Goal: Task Accomplishment & Management: Use online tool/utility

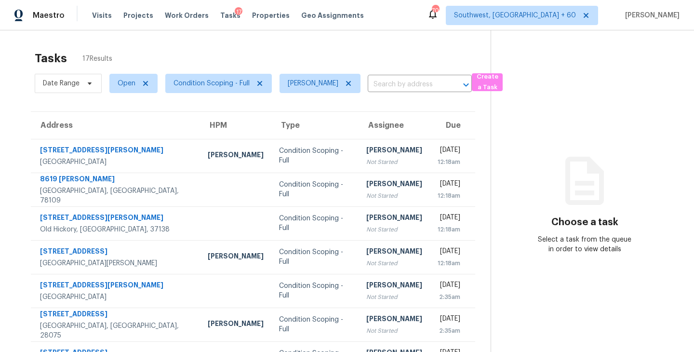
click at [297, 159] on div "Condition Scoping - Full" at bounding box center [315, 155] width 72 height 19
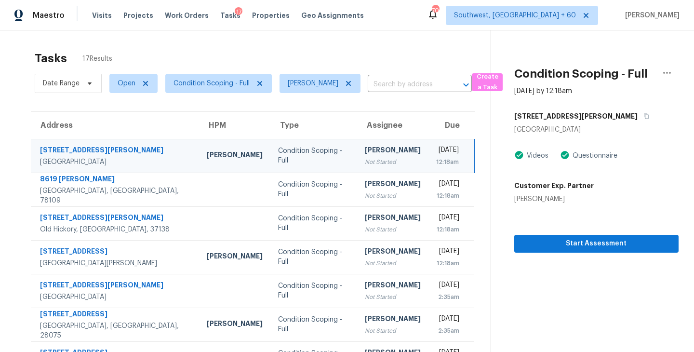
click at [630, 254] on section "Condition Scoping - Full [DATE] by 12:18am [STREET_ADDRESS][PERSON_NAME] Videos…" at bounding box center [585, 266] width 188 height 472
click at [613, 248] on span "Start Assessment" at bounding box center [596, 244] width 149 height 12
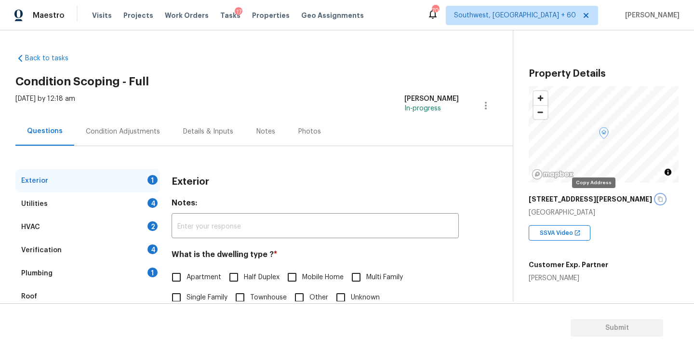
click at [657, 198] on icon "button" at bounding box center [660, 199] width 6 height 6
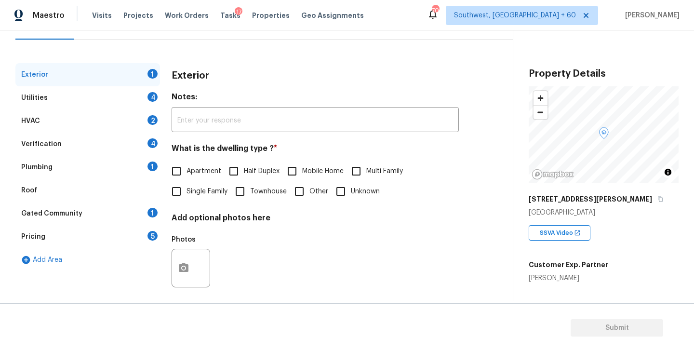
click at [247, 187] on input "Townhouse" at bounding box center [240, 191] width 20 height 20
checkbox input "true"
click at [131, 101] on div "Utilities 4" at bounding box center [87, 97] width 145 height 23
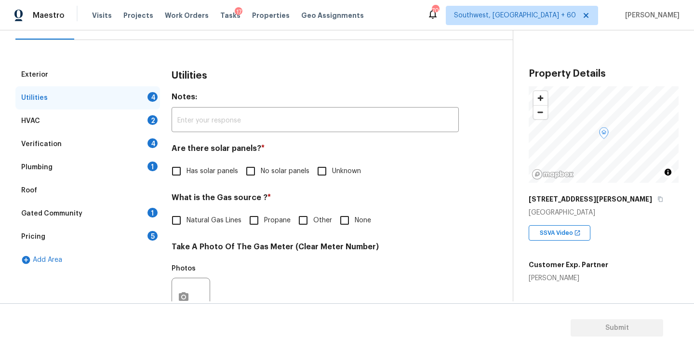
click at [256, 167] on input "No solar panels" at bounding box center [250, 171] width 20 height 20
checkbox input "true"
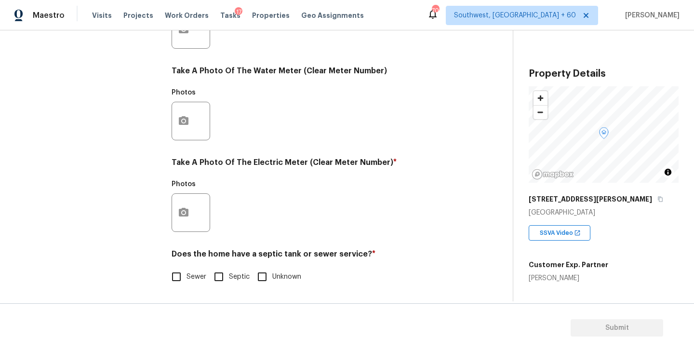
click at [181, 262] on h4 "Does the home have a septic tank or sewer service? *" at bounding box center [315, 255] width 287 height 13
click at [181, 278] on input "Sewer" at bounding box center [176, 277] width 20 height 20
checkbox input "true"
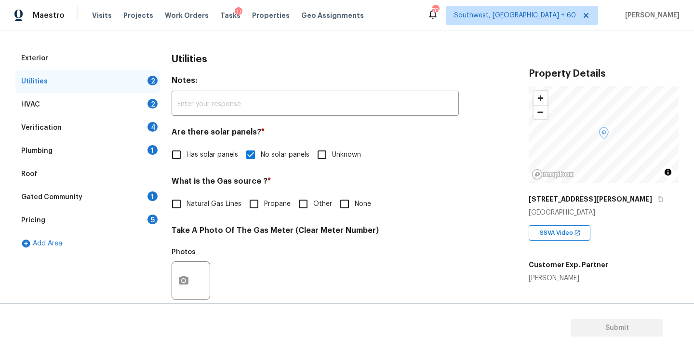
click at [95, 151] on div "Plumbing 1" at bounding box center [87, 150] width 145 height 23
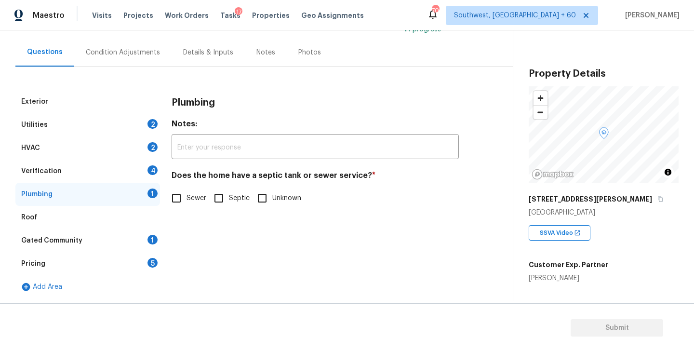
click at [187, 198] on span "Sewer" at bounding box center [197, 198] width 20 height 10
click at [187, 198] on input "Sewer" at bounding box center [176, 198] width 20 height 20
checkbox input "true"
click at [94, 251] on div "Gated Community 1" at bounding box center [87, 240] width 145 height 23
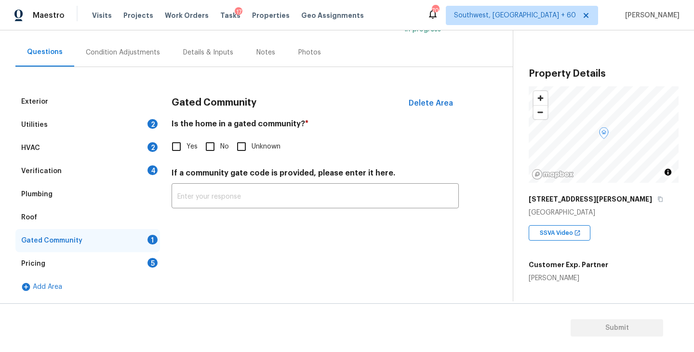
click at [213, 142] on input "No" at bounding box center [210, 146] width 20 height 20
checkbox input "true"
click at [132, 56] on div "Condition Adjustments" at bounding box center [123, 53] width 74 height 10
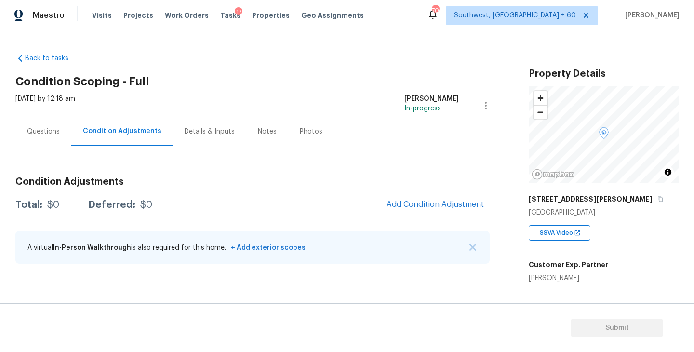
click at [301, 107] on div "[DATE] by 12:18 am [PERSON_NAME] In-progress" at bounding box center [263, 105] width 497 height 23
click at [49, 134] on div "Questions" at bounding box center [43, 132] width 33 height 10
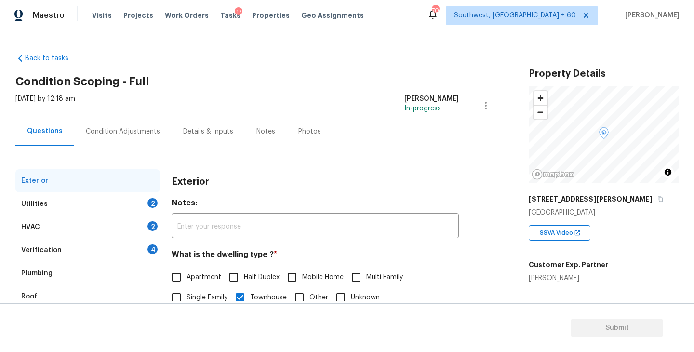
scroll to position [52, 0]
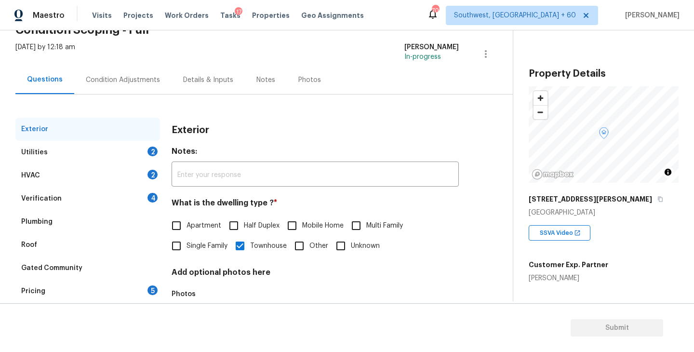
click at [76, 160] on div "Utilities 2" at bounding box center [87, 152] width 145 height 23
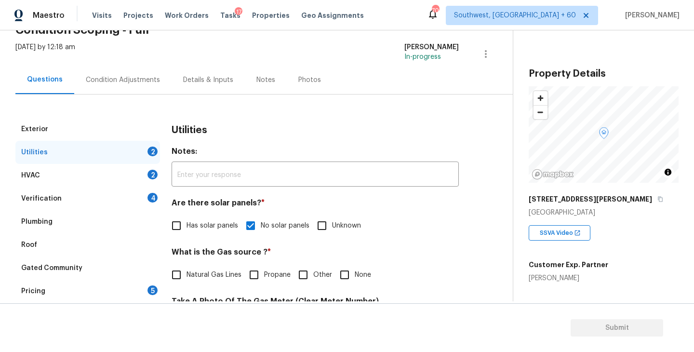
scroll to position [164, 0]
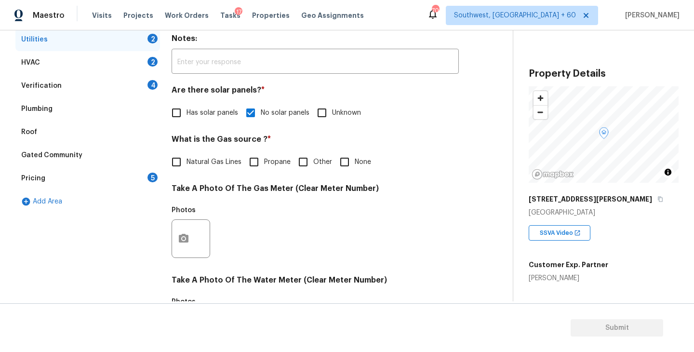
click at [364, 164] on span "None" at bounding box center [363, 162] width 16 height 10
click at [355, 164] on input "None" at bounding box center [344, 162] width 20 height 20
checkbox input "true"
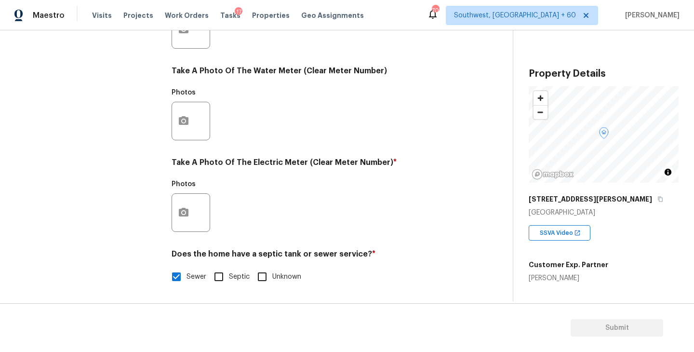
scroll to position [374, 0]
click at [185, 217] on icon "button" at bounding box center [184, 213] width 12 height 12
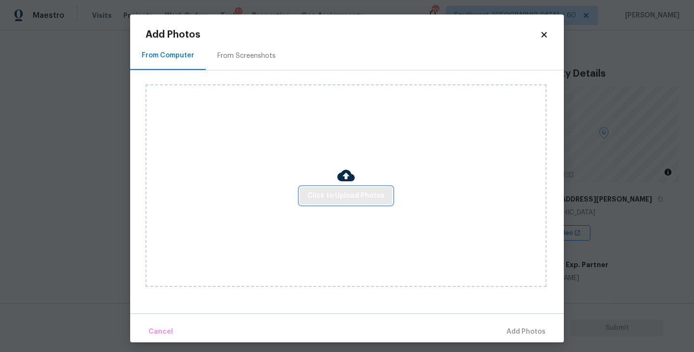
click at [333, 198] on span "Click to Upload Photos" at bounding box center [345, 196] width 77 height 12
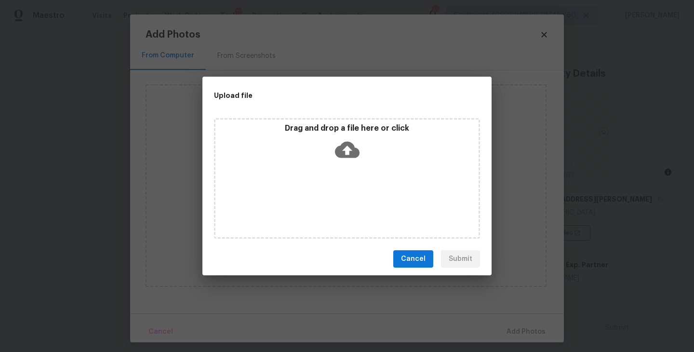
click at [346, 177] on div "Drag and drop a file here or click" at bounding box center [347, 178] width 266 height 120
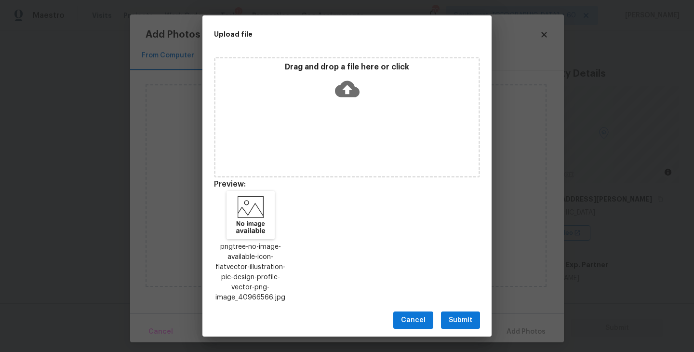
click at [463, 318] on span "Submit" at bounding box center [461, 320] width 24 height 12
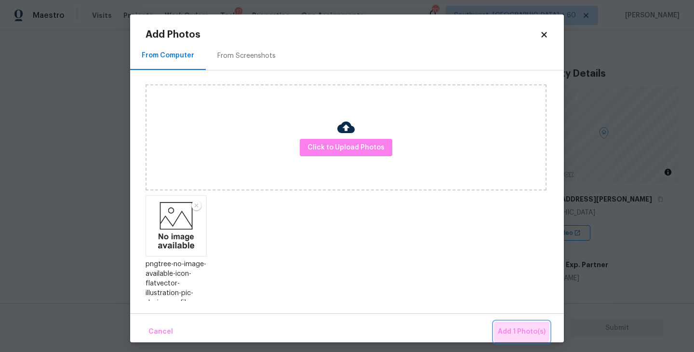
click at [504, 326] on span "Add 1 Photo(s)" at bounding box center [522, 332] width 48 height 12
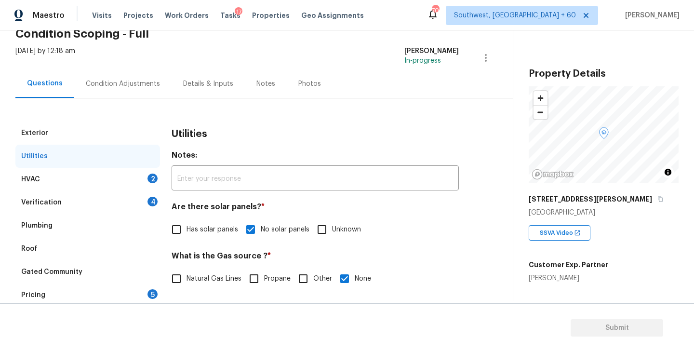
scroll to position [24, 0]
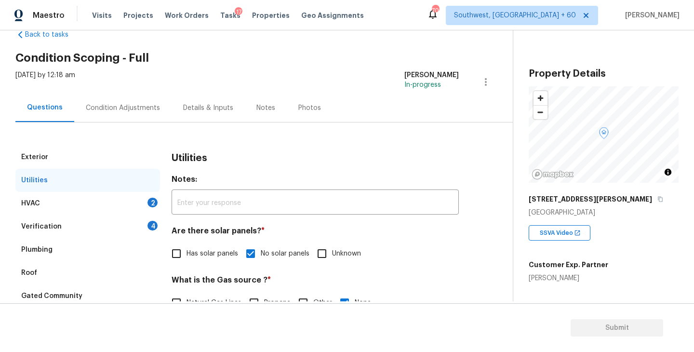
click at [123, 213] on div "HVAC 2" at bounding box center [87, 203] width 145 height 23
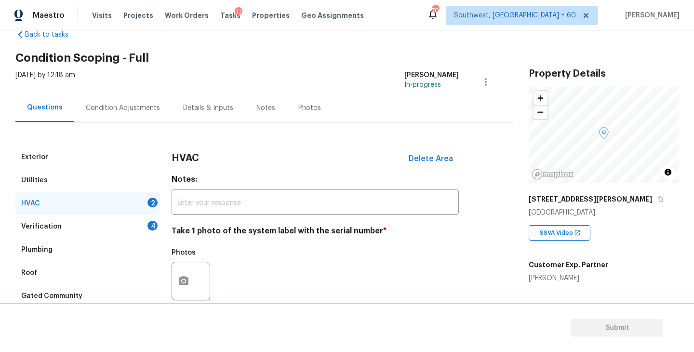
scroll to position [89, 0]
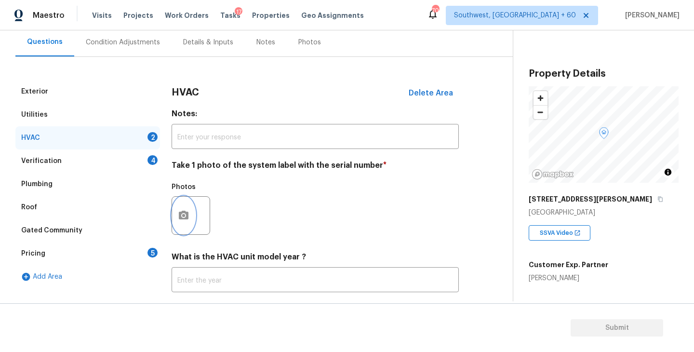
click at [190, 222] on button "button" at bounding box center [183, 216] width 23 height 38
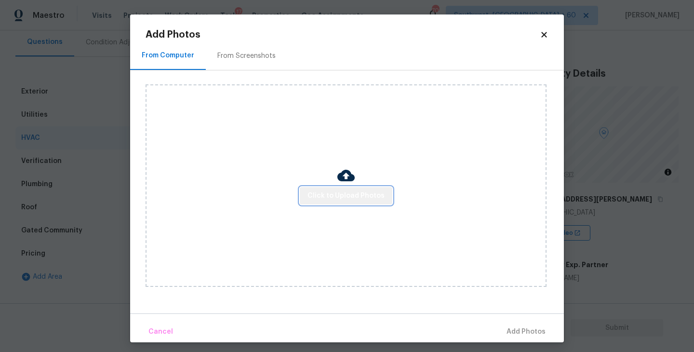
click at [365, 195] on span "Click to Upload Photos" at bounding box center [345, 196] width 77 height 12
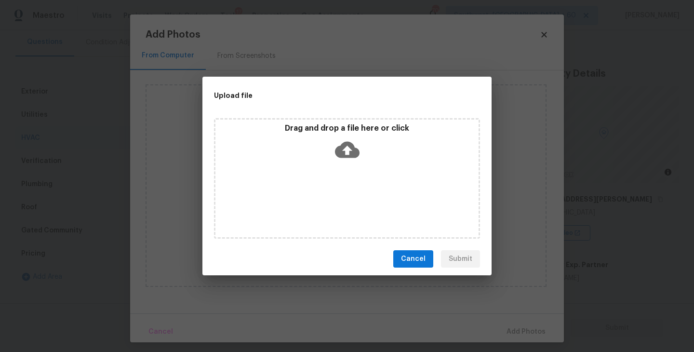
click at [352, 166] on div "Drag and drop a file here or click" at bounding box center [347, 178] width 266 height 120
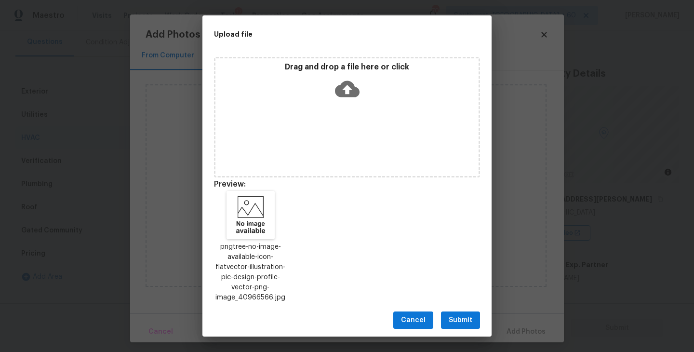
click at [459, 318] on span "Submit" at bounding box center [461, 320] width 24 height 12
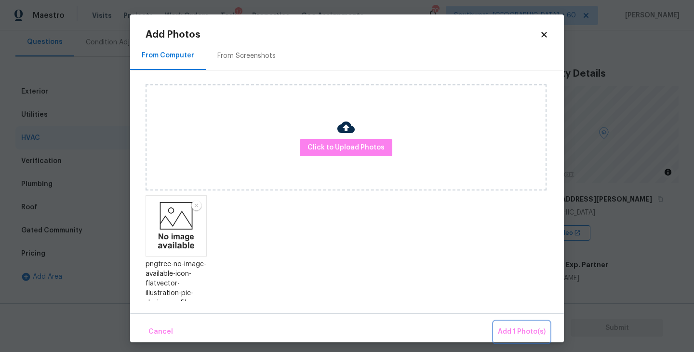
click at [520, 327] on span "Add 1 Photo(s)" at bounding box center [522, 332] width 48 height 12
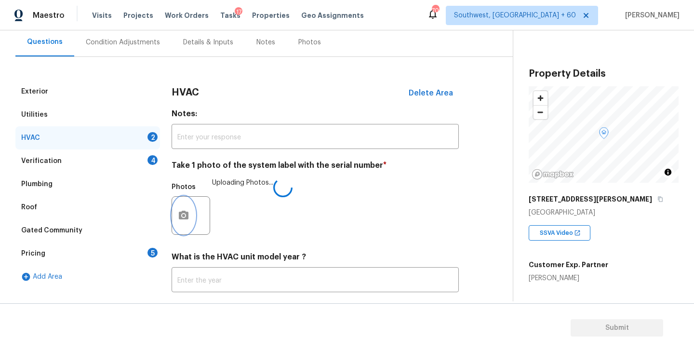
scroll to position [144, 0]
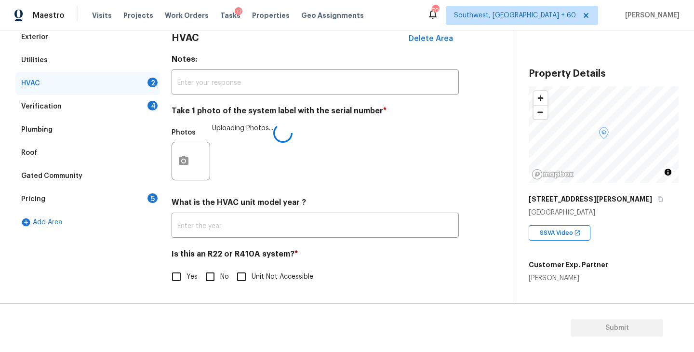
click at [215, 278] on input "No" at bounding box center [210, 277] width 20 height 20
checkbox input "true"
click at [434, 157] on div "Photos Uploading Photos..." at bounding box center [315, 154] width 287 height 63
click at [88, 99] on div "Verification 4" at bounding box center [87, 106] width 145 height 23
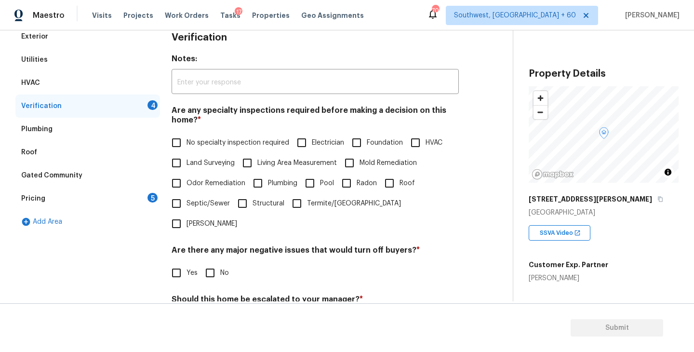
click at [187, 133] on label "No specialty inspection required" at bounding box center [227, 143] width 123 height 20
click at [187, 133] on input "No specialty inspection required" at bounding box center [176, 143] width 20 height 20
checkbox input "true"
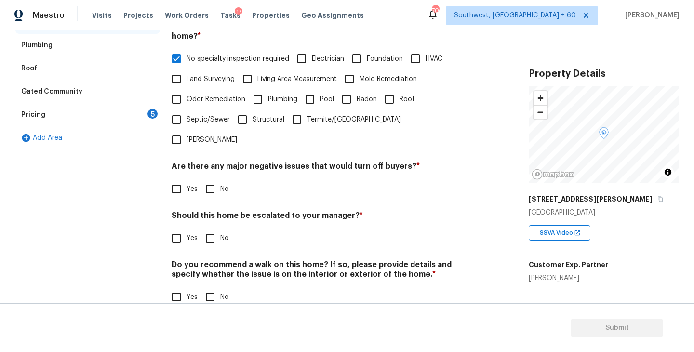
click at [217, 179] on input "No" at bounding box center [210, 189] width 20 height 20
checkbox input "true"
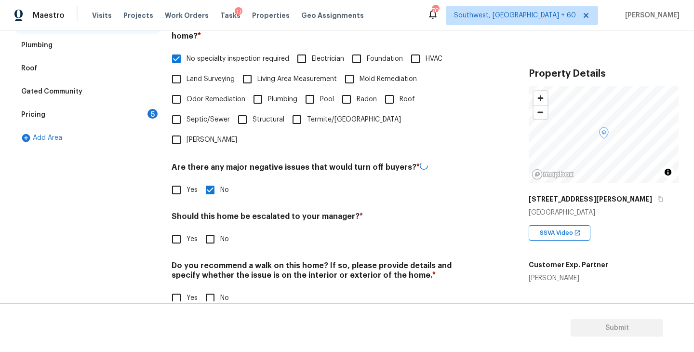
click at [213, 229] on input "No" at bounding box center [210, 239] width 20 height 20
checkbox input "true"
click at [212, 288] on input "No" at bounding box center [210, 298] width 20 height 20
checkbox input "true"
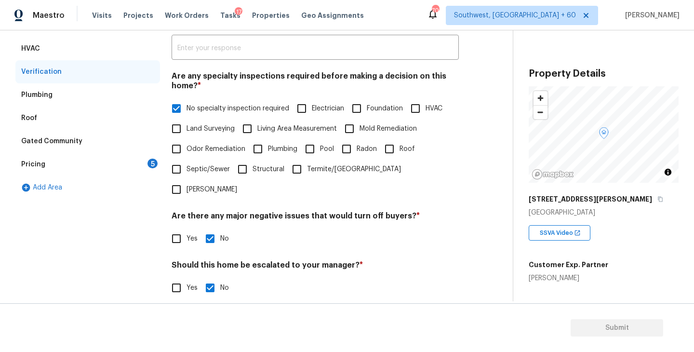
click at [121, 166] on div "Pricing 5" at bounding box center [87, 164] width 145 height 23
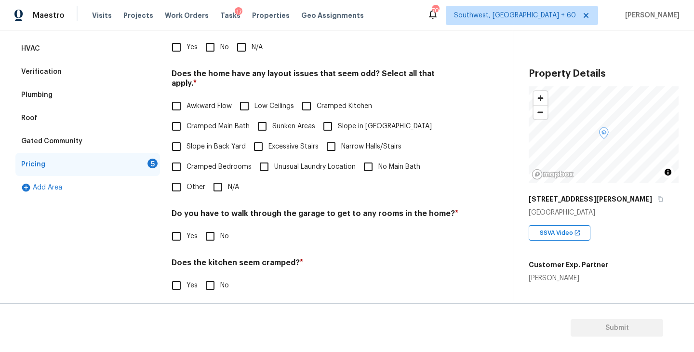
scroll to position [138, 0]
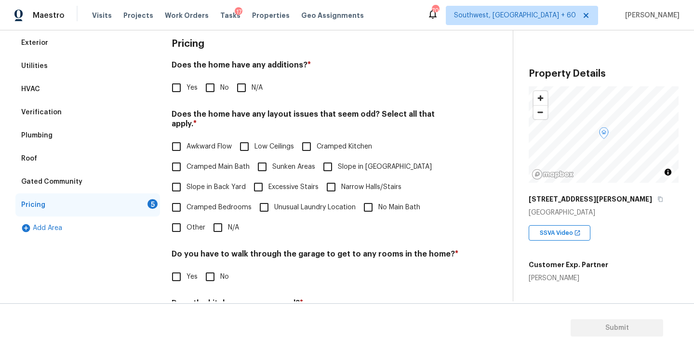
click at [247, 88] on input "N/A" at bounding box center [241, 88] width 20 height 20
checkbox input "true"
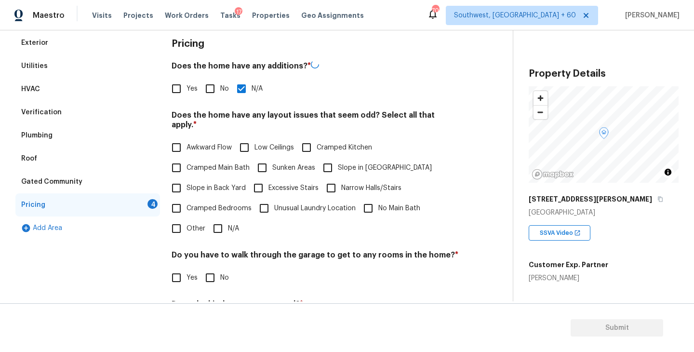
click at [327, 158] on input "Slope in [GEOGRAPHIC_DATA]" at bounding box center [328, 168] width 20 height 20
checkbox input "true"
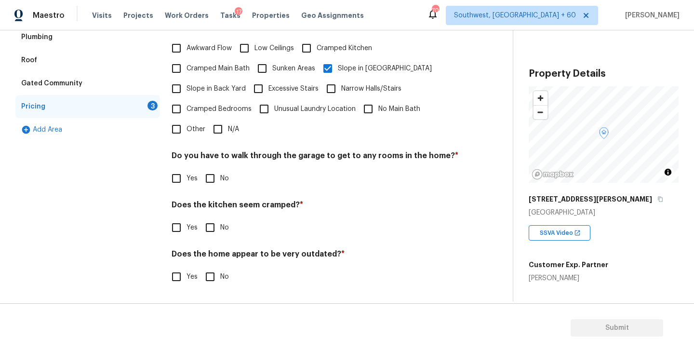
scroll to position [227, 0]
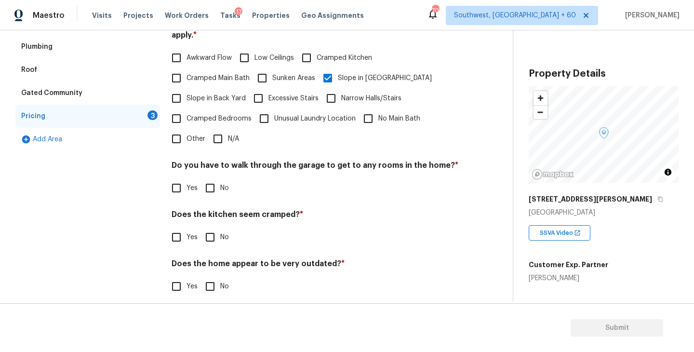
click at [217, 180] on input "No" at bounding box center [210, 188] width 20 height 20
checkbox input "true"
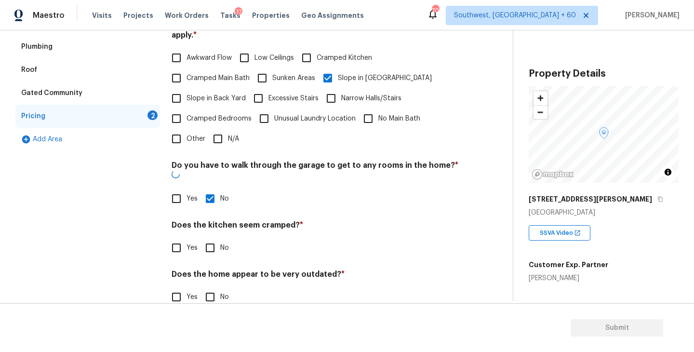
click at [213, 240] on div "Pricing Does the home have any additions? * Yes No N/A Does the home have any l…" at bounding box center [315, 131] width 287 height 376
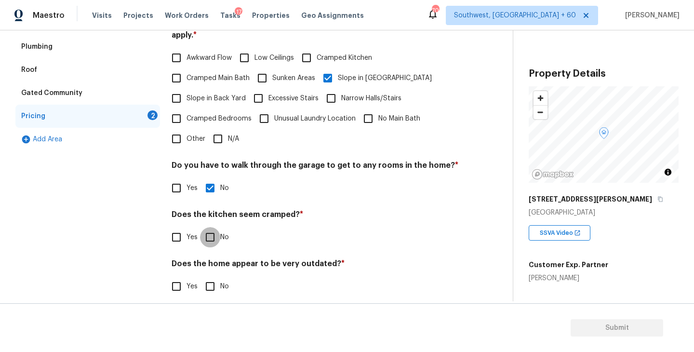
click at [216, 232] on input "No" at bounding box center [210, 237] width 20 height 20
checkbox input "true"
click at [216, 308] on section "Submit" at bounding box center [347, 327] width 694 height 49
click at [216, 277] on input "No" at bounding box center [210, 287] width 20 height 20
checkbox input "true"
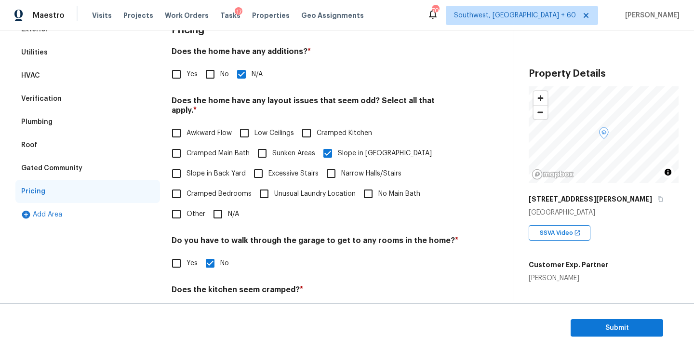
scroll to position [73, 0]
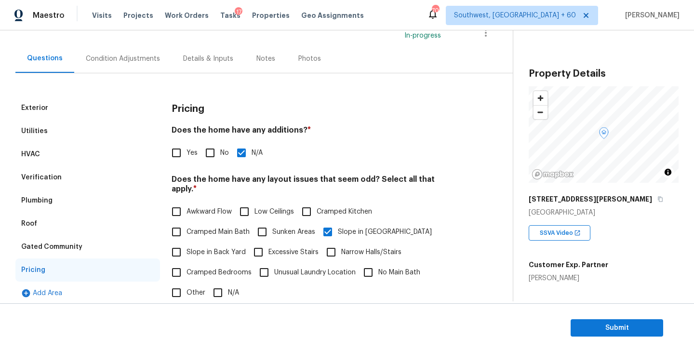
click at [152, 70] on div "Condition Adjustments" at bounding box center [122, 58] width 97 height 28
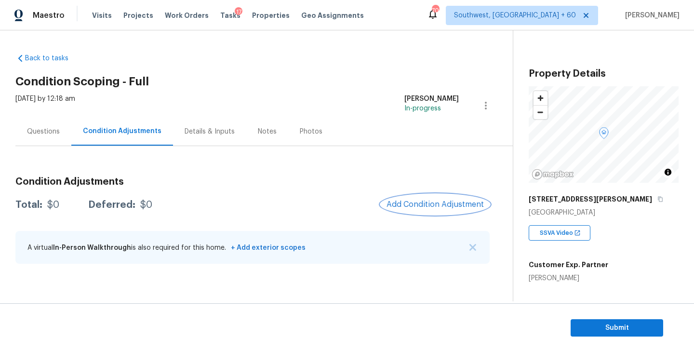
click at [435, 212] on button "Add Condition Adjustment" at bounding box center [435, 204] width 109 height 20
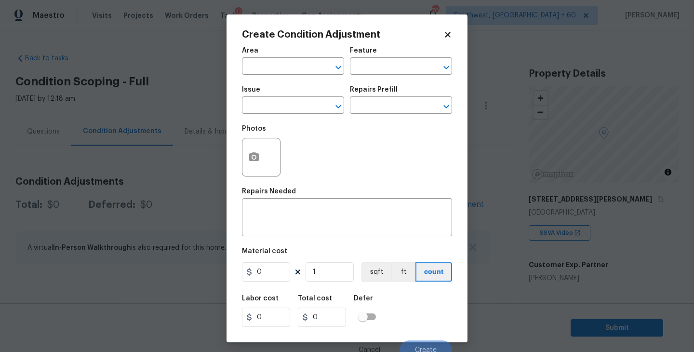
click at [274, 54] on div "Area" at bounding box center [293, 53] width 102 height 13
click at [270, 67] on input "text" at bounding box center [279, 67] width 75 height 15
click at [297, 97] on li "Interior Overall" at bounding box center [293, 105] width 102 height 16
type input "Interior Overall"
click at [380, 67] on input "text" at bounding box center [387, 67] width 75 height 15
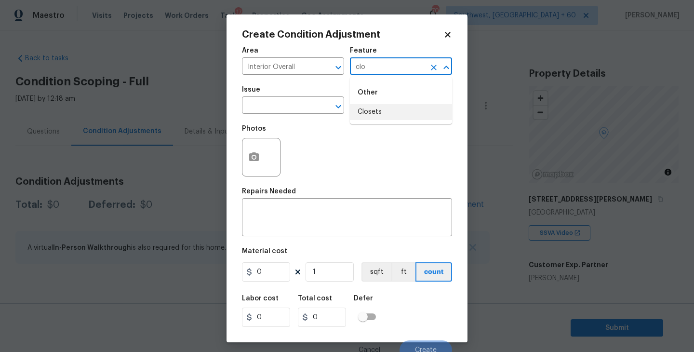
click at [377, 106] on li "Closets" at bounding box center [401, 112] width 102 height 16
type input "Closets"
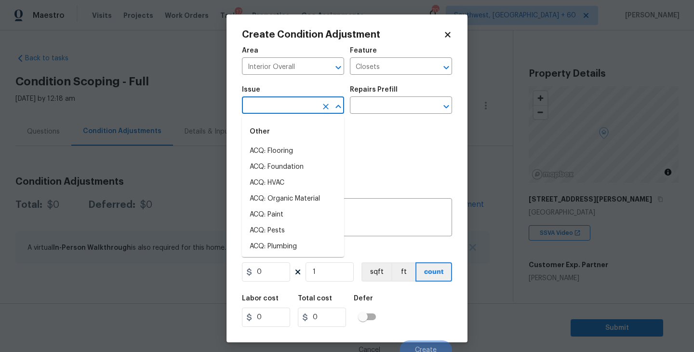
click at [275, 106] on input "text" at bounding box center [279, 106] width 75 height 15
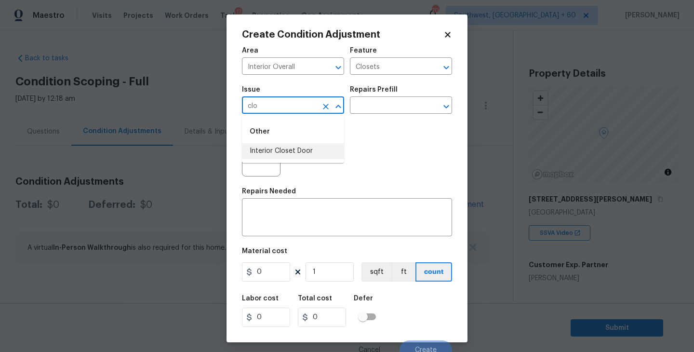
click at [282, 150] on li "Interior Closet Door" at bounding box center [293, 151] width 102 height 16
type input "Interior Closet Door"
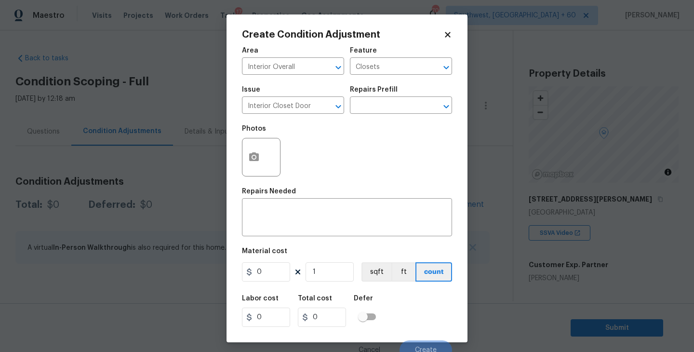
click at [360, 121] on div "Photos" at bounding box center [347, 151] width 210 height 63
click at [384, 112] on input "text" at bounding box center [387, 106] width 75 height 15
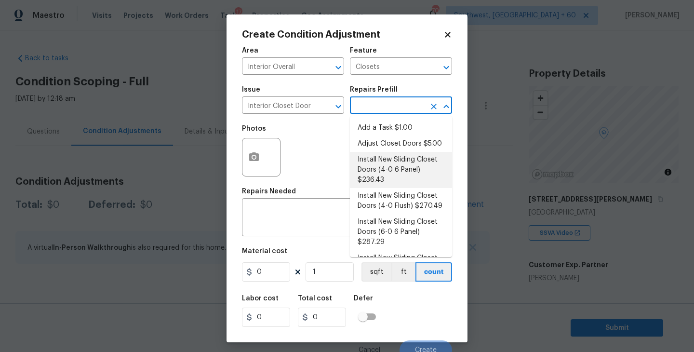
click at [390, 175] on li "Install New Sliding Closet Doors (4-0 6 Panel) $236.43" at bounding box center [401, 170] width 102 height 36
type input "Interior Door"
type textarea "Remove the existing door (if present). Install a new 4-0 bi-fold 6 panel interi…"
type input "236.43"
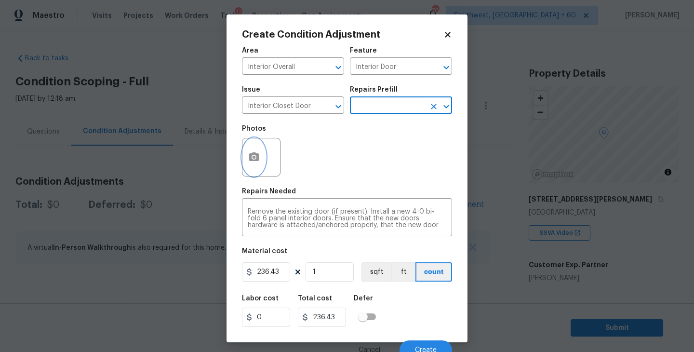
click at [257, 172] on button "button" at bounding box center [253, 157] width 23 height 38
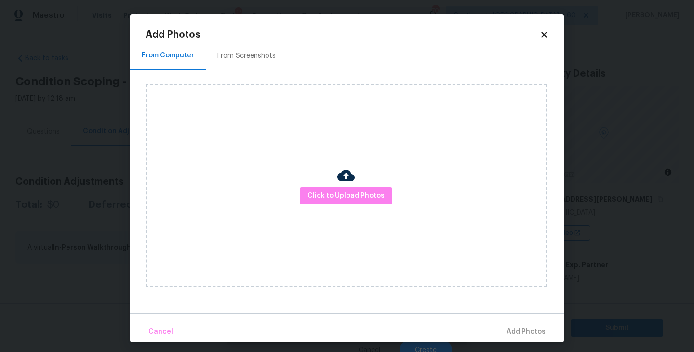
click at [358, 210] on div "Click to Upload Photos" at bounding box center [346, 185] width 401 height 202
click at [359, 187] on button "Click to Upload Photos" at bounding box center [346, 196] width 93 height 18
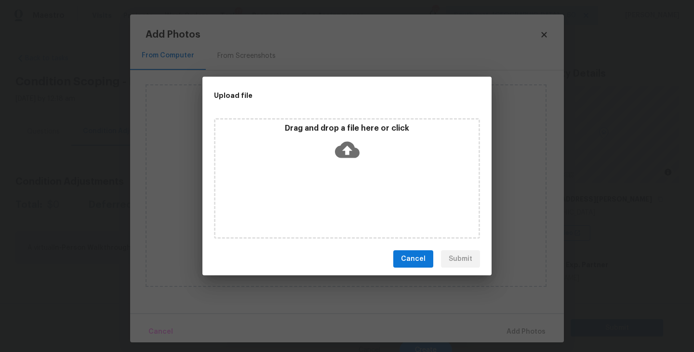
click at [357, 165] on div "Drag and drop a file here or click" at bounding box center [347, 178] width 266 height 120
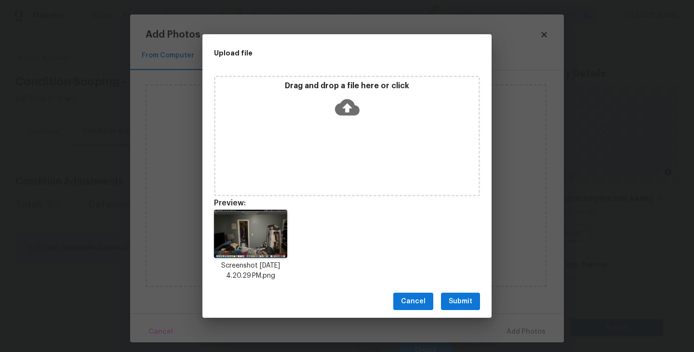
click at [462, 299] on span "Submit" at bounding box center [461, 301] width 24 height 12
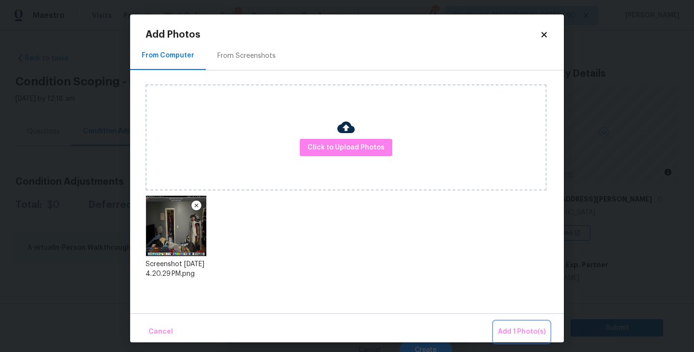
click at [505, 328] on span "Add 1 Photo(s)" at bounding box center [522, 332] width 48 height 12
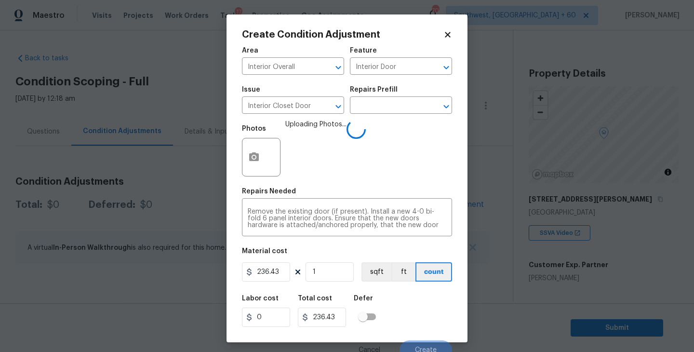
click at [446, 339] on div "Cancel Create" at bounding box center [347, 346] width 210 height 27
click at [433, 327] on div "Labor cost 0 Total cost 236.43 Defer" at bounding box center [347, 310] width 210 height 43
click at [429, 321] on div "Labor cost 0 Total cost 236.43 Defer" at bounding box center [347, 310] width 210 height 43
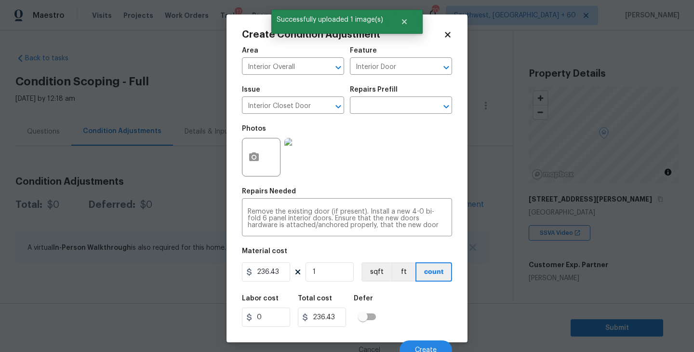
click at [428, 320] on div "Labor cost 0 Total cost 236.43 Defer" at bounding box center [347, 310] width 210 height 43
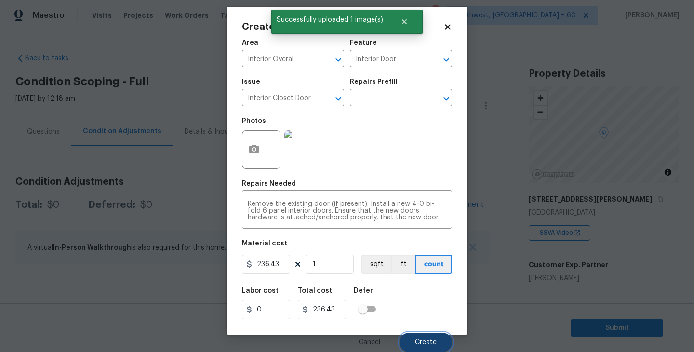
click at [428, 334] on button "Create" at bounding box center [426, 342] width 53 height 19
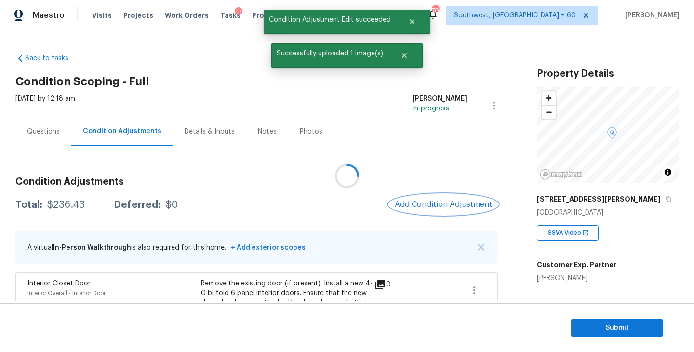
scroll to position [0, 0]
click at [460, 200] on span "Add Condition Adjustment" at bounding box center [441, 204] width 97 height 9
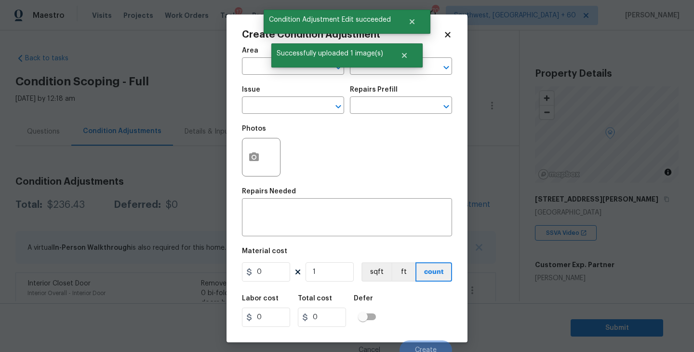
click at [260, 75] on span "Area ​" at bounding box center [293, 60] width 102 height 39
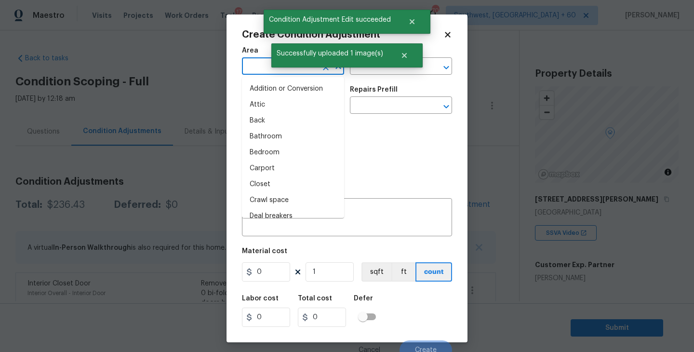
click at [260, 73] on input "text" at bounding box center [279, 67] width 75 height 15
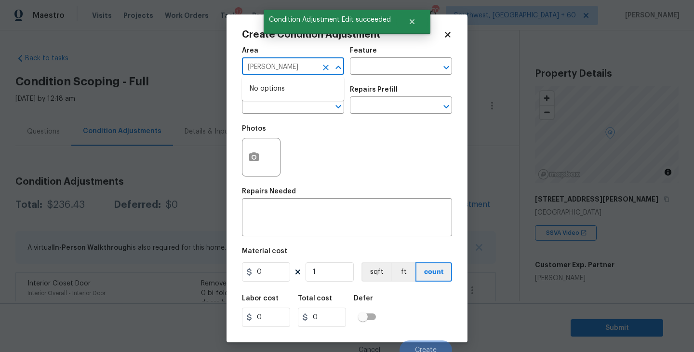
click at [260, 73] on input "[PERSON_NAME]" at bounding box center [279, 67] width 75 height 15
click at [265, 93] on li "Bathroom" at bounding box center [293, 89] width 102 height 16
type input "Bathroom"
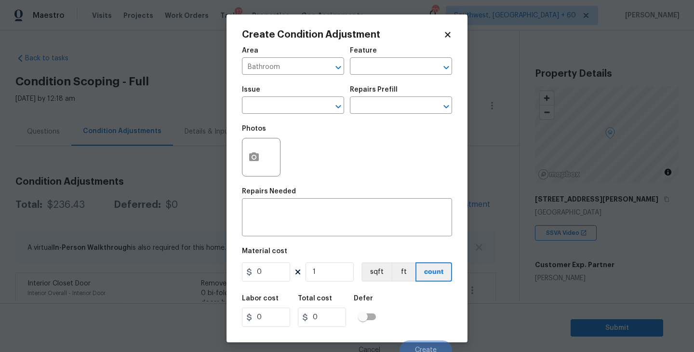
click at [342, 79] on span "Area Bathroom ​" at bounding box center [293, 60] width 102 height 39
click at [368, 71] on input "text" at bounding box center [387, 67] width 75 height 15
click at [378, 111] on li "Cabinets" at bounding box center [401, 112] width 102 height 16
type input "Cabinets"
click at [299, 101] on input "text" at bounding box center [279, 106] width 75 height 15
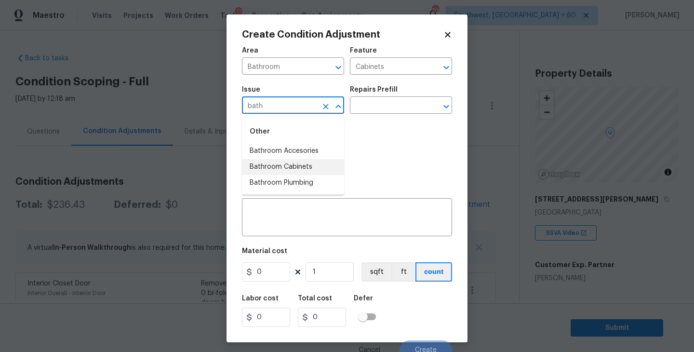
click at [309, 170] on li "Bathroom Cabinets" at bounding box center [293, 167] width 102 height 16
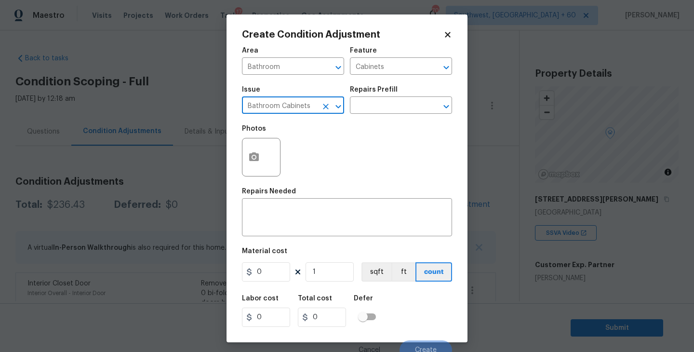
type input "Bathroom Cabinets"
click at [409, 91] on div "Repairs Prefill" at bounding box center [401, 92] width 102 height 13
click at [398, 98] on div "Repairs Prefill" at bounding box center [401, 92] width 102 height 13
click at [379, 104] on input "text" at bounding box center [387, 106] width 75 height 15
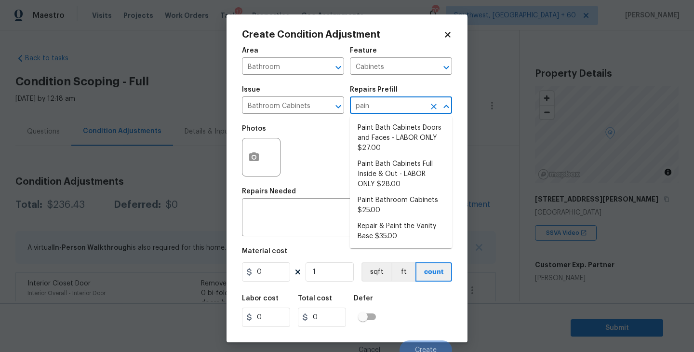
type input "paint"
click at [396, 211] on li "Paint Bathroom Cabinets $25.00" at bounding box center [401, 205] width 102 height 26
type textarea "Prep, sand, mask and apply 2 coats of paint to the bathroom cabinet doors, inte…"
type input "25"
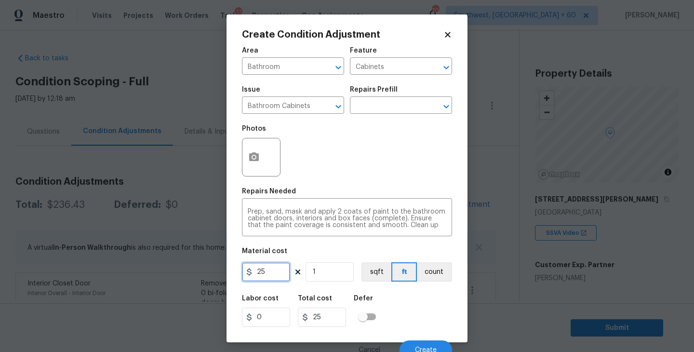
drag, startPoint x: 273, startPoint y: 280, endPoint x: 199, endPoint y: 279, distance: 73.7
click at [205, 280] on div "Create Condition Adjustment Area Bathroom ​ Feature Cabinets ​ Issue Bathroom C…" at bounding box center [347, 176] width 694 height 352
type input "1200"
click at [249, 175] on div at bounding box center [261, 157] width 39 height 39
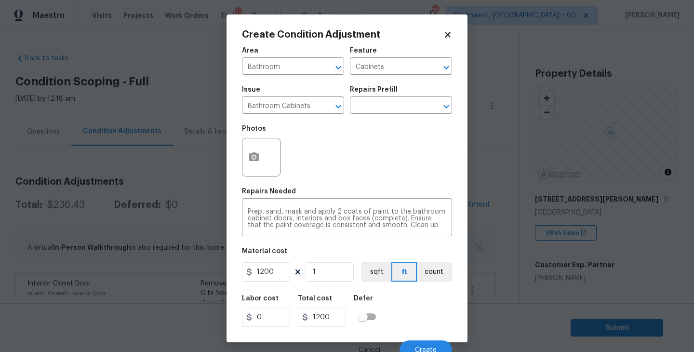
drag, startPoint x: 270, startPoint y: 175, endPoint x: 258, endPoint y: 174, distance: 11.6
click at [270, 175] on div at bounding box center [261, 157] width 39 height 39
click at [258, 174] on button "button" at bounding box center [253, 157] width 23 height 38
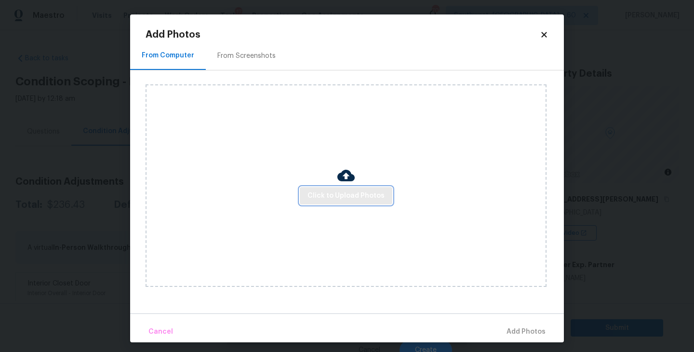
click at [317, 199] on span "Click to Upload Photos" at bounding box center [345, 196] width 77 height 12
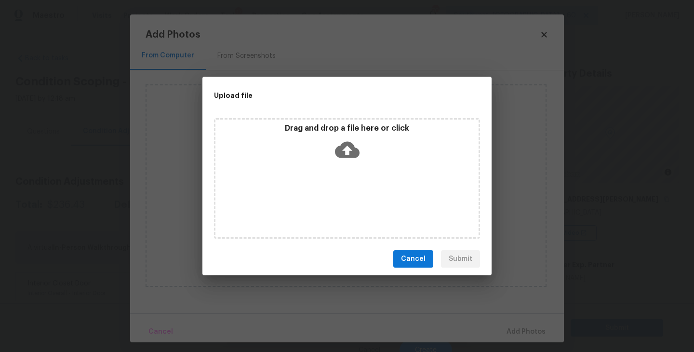
click at [343, 161] on div "Drag and drop a file here or click" at bounding box center [346, 143] width 263 height 41
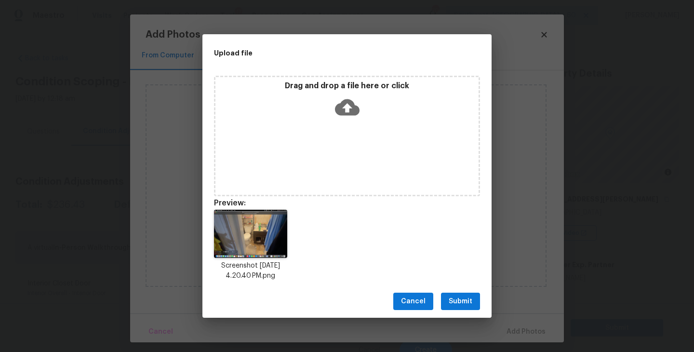
click at [459, 305] on span "Submit" at bounding box center [461, 301] width 24 height 12
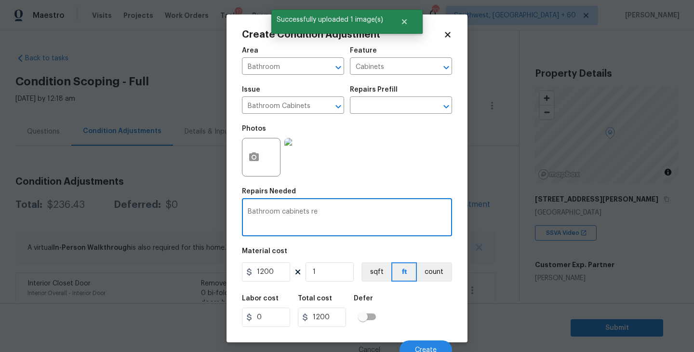
scroll to position [8, 0]
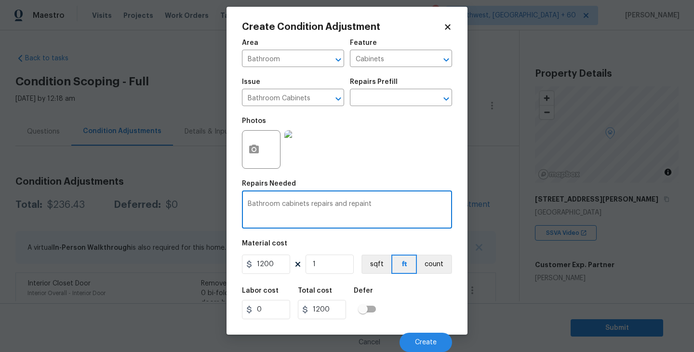
type textarea "Bathroom cabinets repairs and repaint"
click at [400, 299] on div "Labor cost 0 Total cost 1200 Defer" at bounding box center [347, 302] width 210 height 43
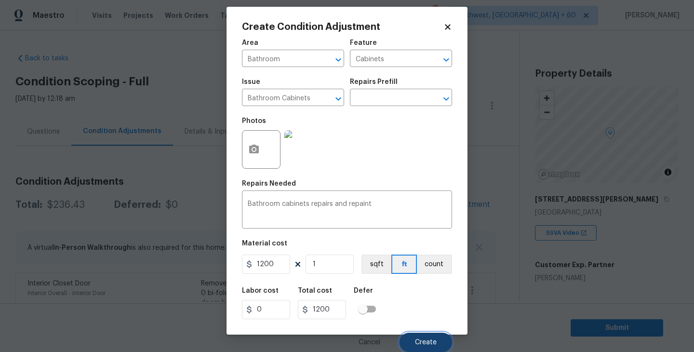
click at [424, 340] on span "Create" at bounding box center [426, 342] width 22 height 7
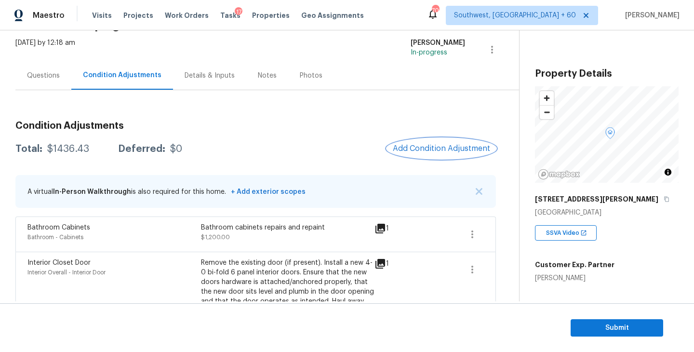
scroll to position [89, 0]
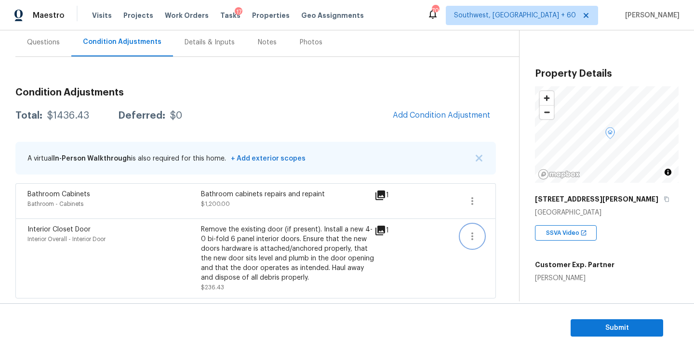
click at [475, 241] on button "button" at bounding box center [472, 236] width 23 height 23
click at [498, 231] on div "Edit" at bounding box center [527, 234] width 75 height 10
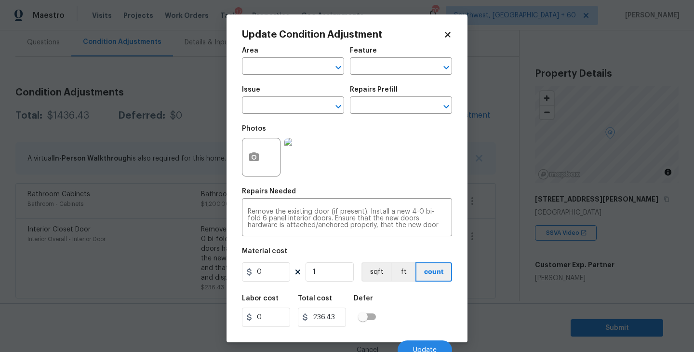
type input "Interior Overall"
type input "Interior Door"
type input "Interior Closet Door"
type input "236.43"
click at [415, 106] on input "text" at bounding box center [387, 106] width 75 height 15
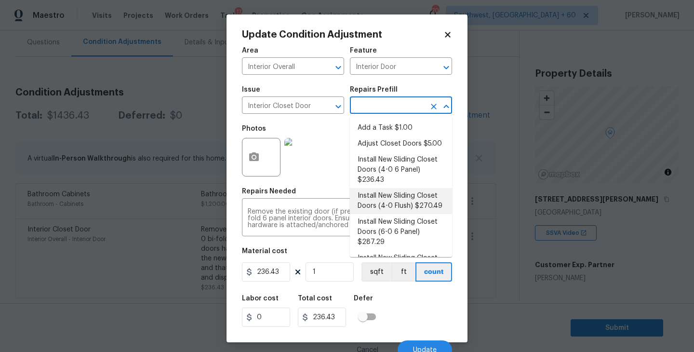
click at [404, 200] on li "Install New Sliding Closet Doors (4-0 Flush) $270.49" at bounding box center [401, 201] width 102 height 26
type textarea "Remove the existing door (if present). Install a new 4-0 bi-fold flush panel in…"
type input "270.49"
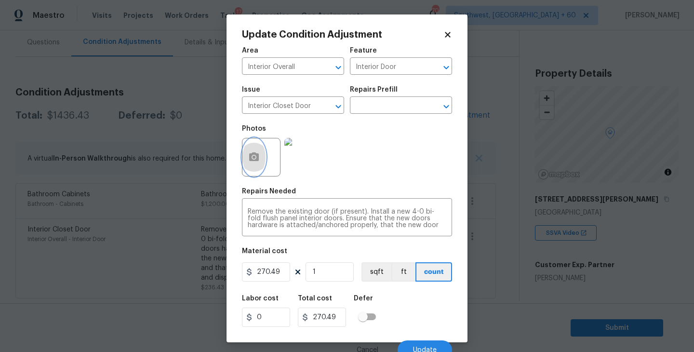
click at [248, 158] on icon "button" at bounding box center [254, 157] width 12 height 12
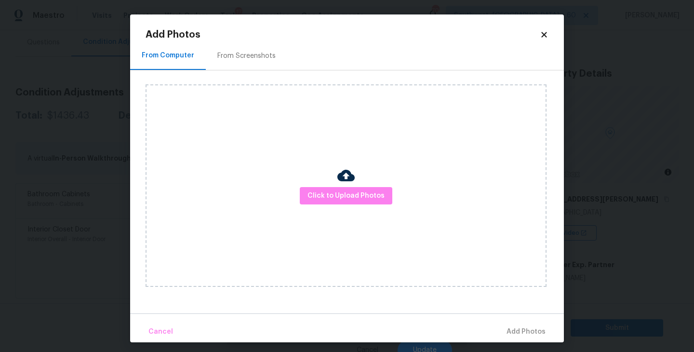
click at [333, 185] on div "Click to Upload Photos" at bounding box center [346, 185] width 401 height 202
click at [357, 196] on span "Click to Upload Photos" at bounding box center [345, 196] width 77 height 12
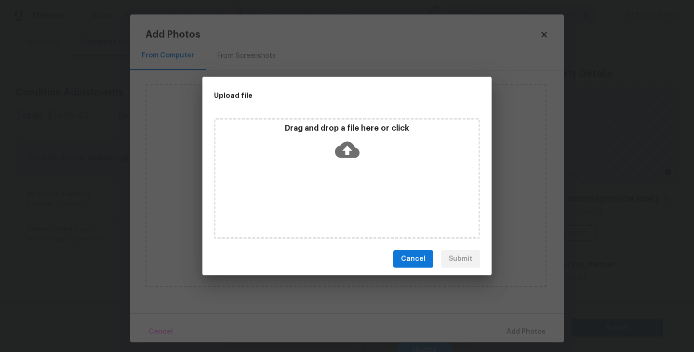
click at [355, 173] on div "Drag and drop a file here or click" at bounding box center [347, 178] width 266 height 120
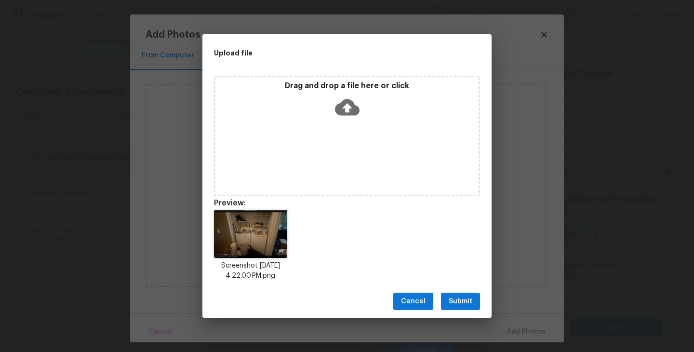
click at [462, 300] on span "Submit" at bounding box center [461, 301] width 24 height 12
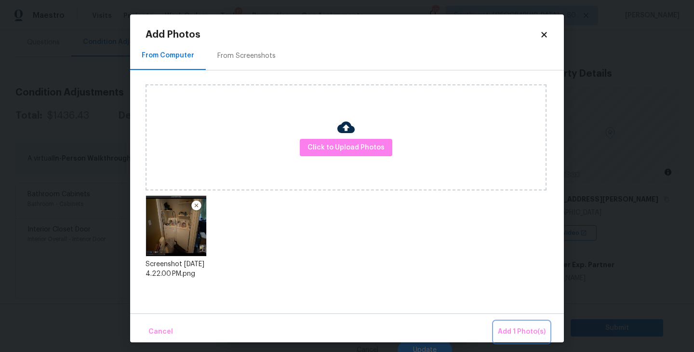
click at [519, 336] on span "Add 1 Photo(s)" at bounding box center [522, 332] width 48 height 12
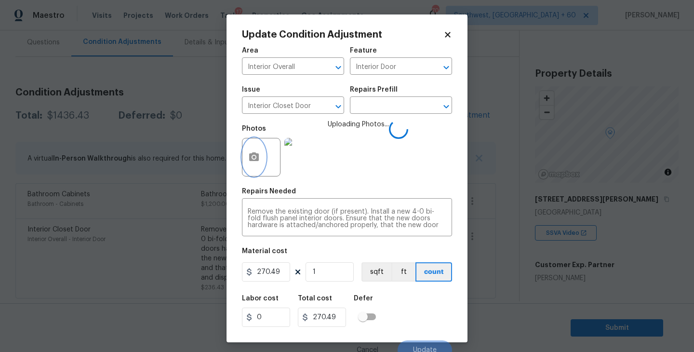
scroll to position [8, 0]
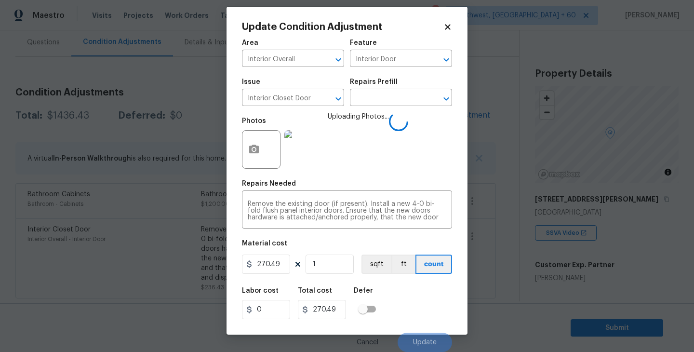
click at [432, 307] on div "Labor cost 0 Total cost 270.49 Defer" at bounding box center [347, 302] width 210 height 43
click at [424, 302] on div "Labor cost 0 Total cost 270.49 Defer" at bounding box center [347, 302] width 210 height 43
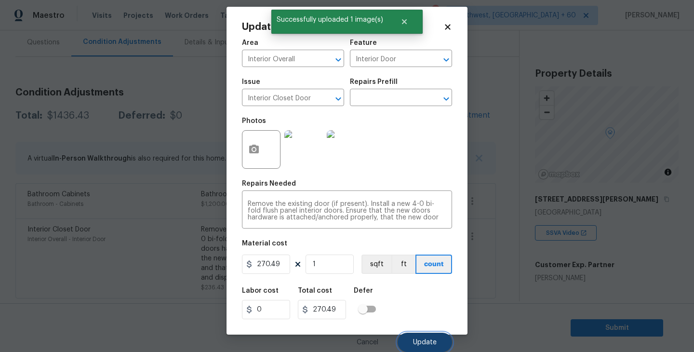
click at [419, 340] on span "Update" at bounding box center [425, 342] width 24 height 7
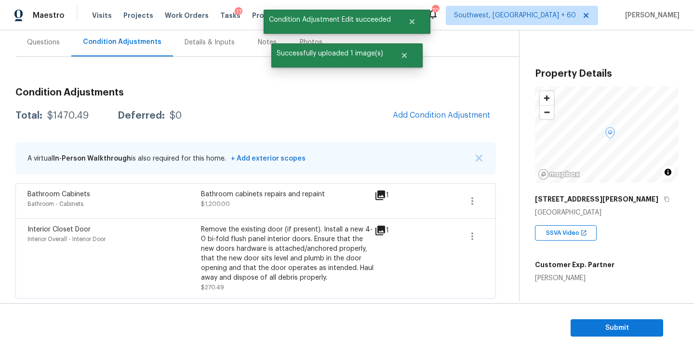
scroll to position [0, 0]
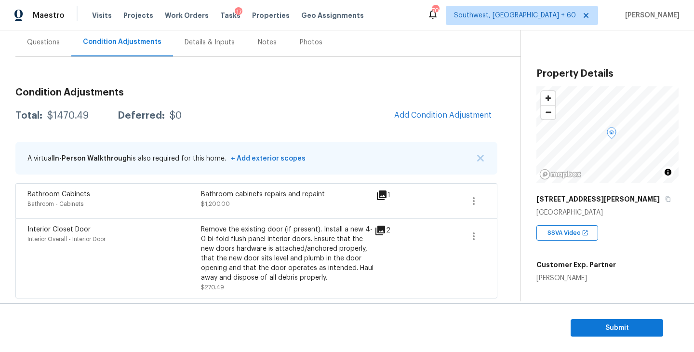
click at [409, 123] on span "Add Condition Adjustment" at bounding box center [442, 115] width 109 height 21
click at [418, 119] on span "Add Condition Adjustment" at bounding box center [442, 115] width 97 height 9
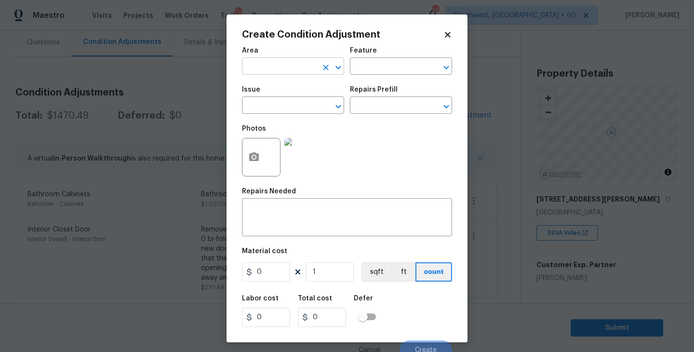
click at [269, 67] on input "text" at bounding box center [279, 67] width 75 height 15
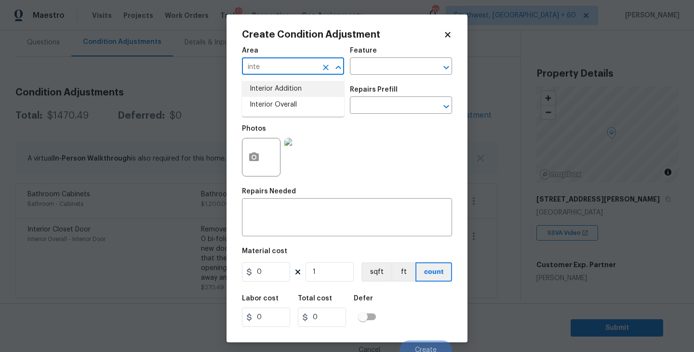
click at [276, 107] on li "Interior Overall" at bounding box center [293, 105] width 102 height 16
type input "Interior Overall"
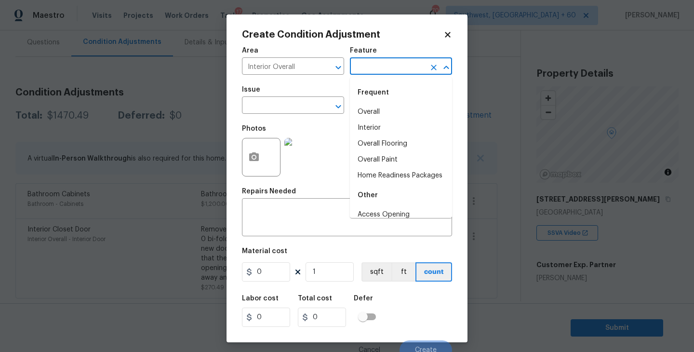
click at [360, 68] on input "text" at bounding box center [387, 67] width 75 height 15
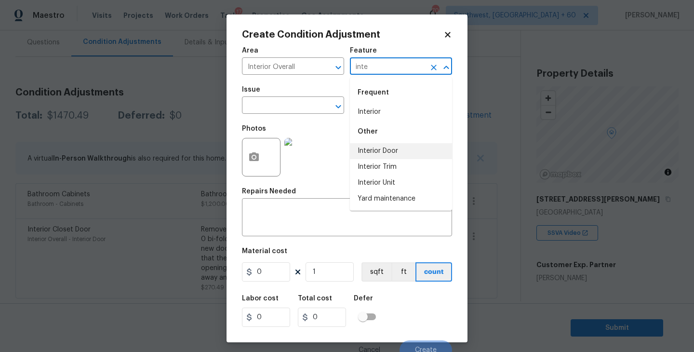
click at [379, 149] on li "Interior Door" at bounding box center [401, 151] width 102 height 16
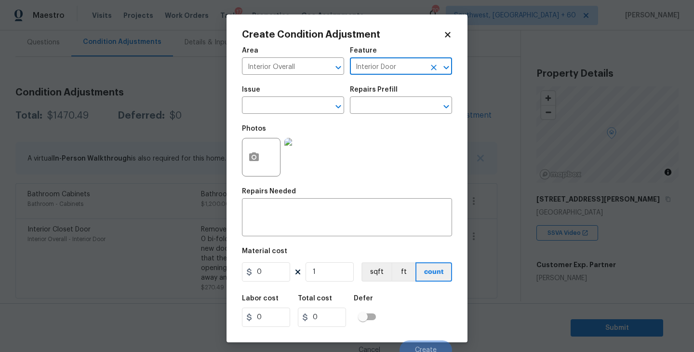
type input "Interior Door"
click at [294, 120] on span "Issue ​" at bounding box center [293, 99] width 102 height 39
click at [284, 108] on input "text" at bounding box center [279, 106] width 75 height 15
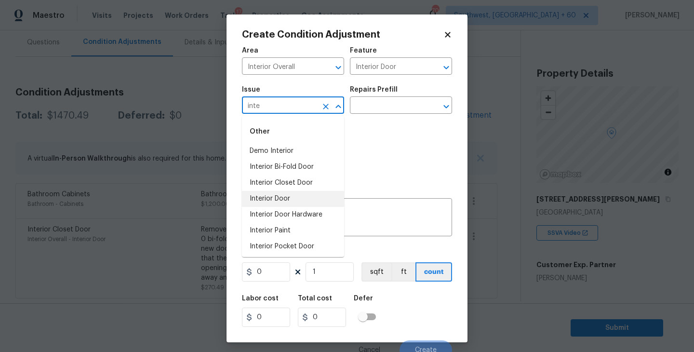
click at [294, 196] on li "Interior Door" at bounding box center [293, 199] width 102 height 16
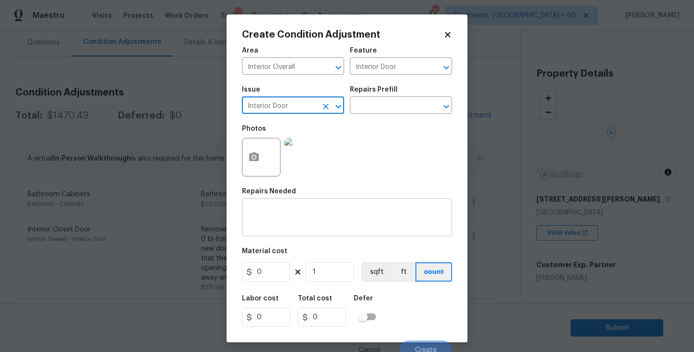
type input "Interior Door"
click at [294, 212] on textarea at bounding box center [347, 218] width 199 height 20
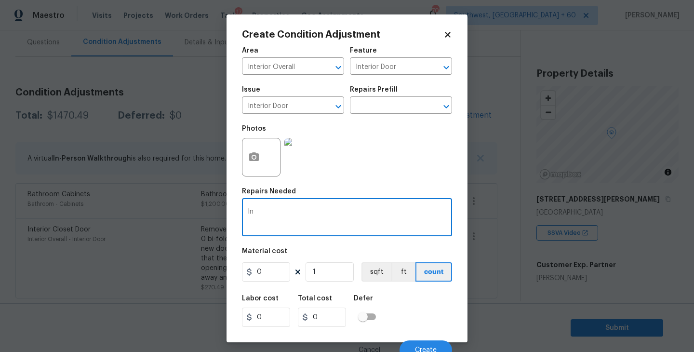
type textarea "I"
click at [414, 104] on input "text" at bounding box center [387, 106] width 75 height 15
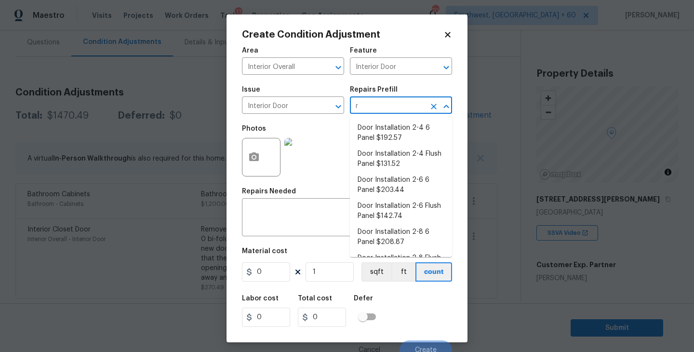
type input "re"
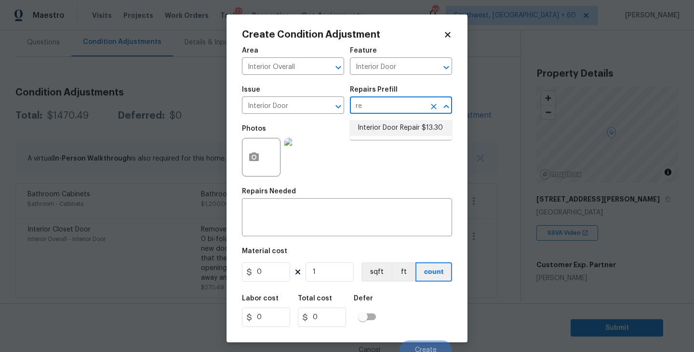
click at [417, 126] on li "Interior Door Repair $13.30" at bounding box center [401, 128] width 102 height 16
type textarea "Repair the existing interior door as directed by the PM. Ensure that the repair…"
type input "13.3"
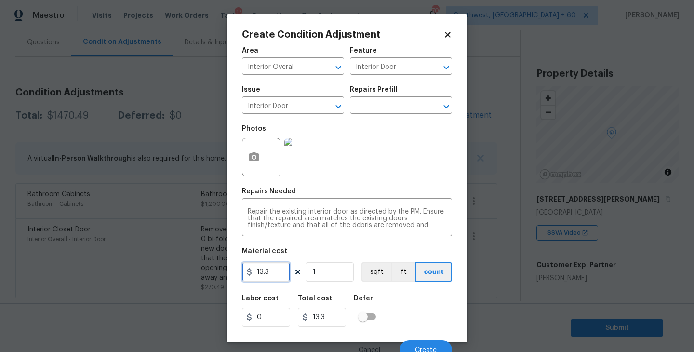
drag, startPoint x: 277, startPoint y: 271, endPoint x: 236, endPoint y: 271, distance: 40.5
click at [236, 271] on div "Create Condition Adjustment Area Interior Overall ​ Feature Interior Door ​ Iss…" at bounding box center [347, 178] width 241 height 328
type input "25"
click at [260, 162] on button "button" at bounding box center [253, 157] width 23 height 38
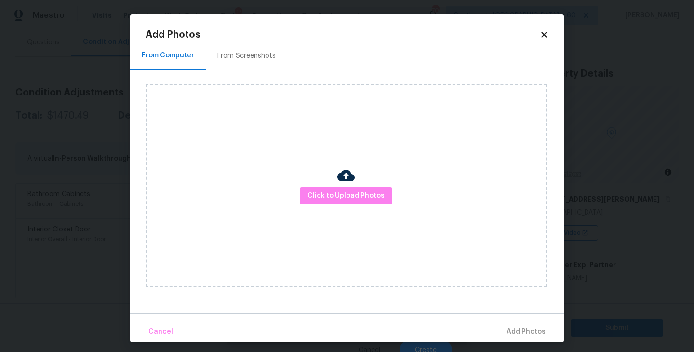
click at [313, 181] on div "Click to Upload Photos" at bounding box center [346, 185] width 401 height 202
click at [340, 204] on button "Click to Upload Photos" at bounding box center [346, 196] width 93 height 18
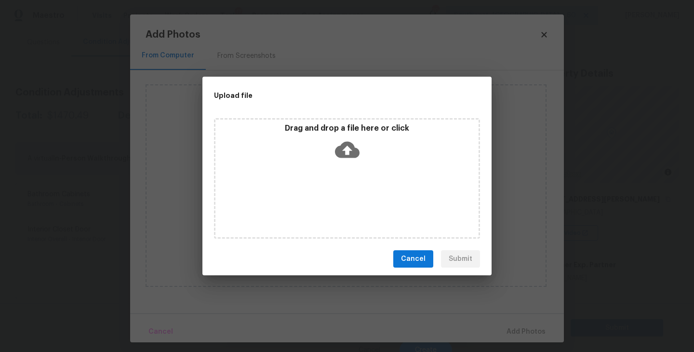
click at [350, 168] on div "Drag and drop a file here or click" at bounding box center [347, 178] width 266 height 120
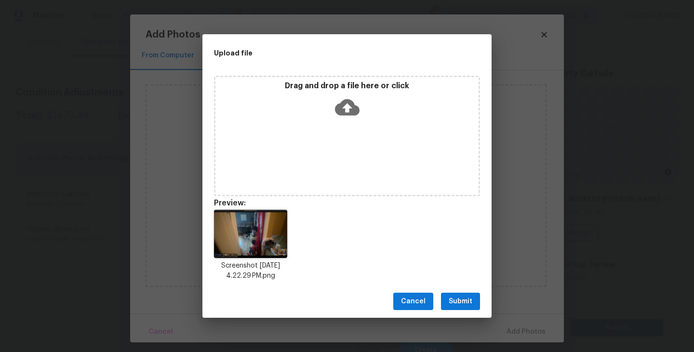
click at [465, 303] on span "Submit" at bounding box center [461, 301] width 24 height 12
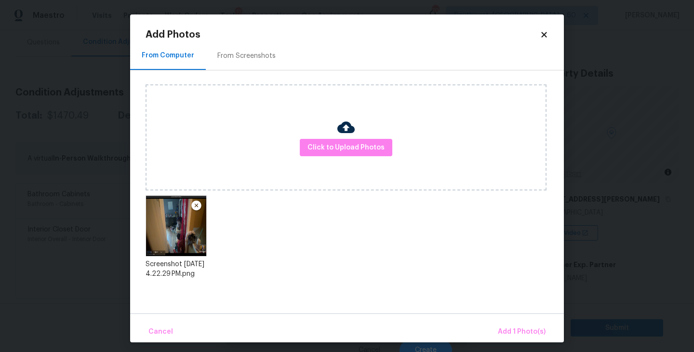
click at [501, 320] on div "Cancel Add 1 Photo(s)" at bounding box center [347, 327] width 434 height 29
click at [515, 327] on span "Add 1 Photo(s)" at bounding box center [522, 332] width 48 height 12
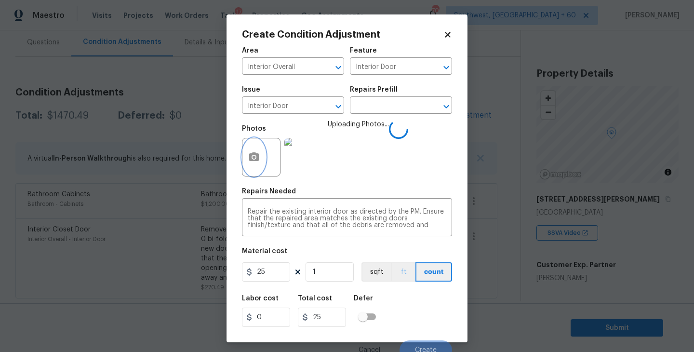
scroll to position [8, 0]
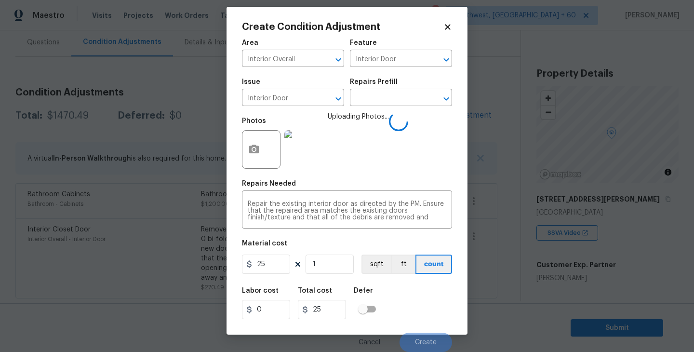
click at [413, 293] on div "Labor cost 0 Total cost 25 Defer" at bounding box center [347, 302] width 210 height 43
click at [414, 294] on div "Labor cost 0 Total cost 25 Defer" at bounding box center [347, 302] width 210 height 43
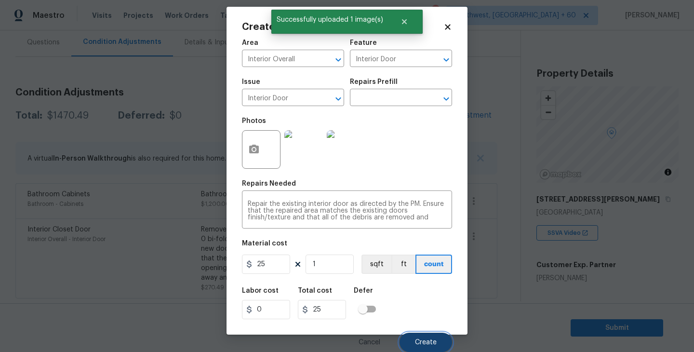
click at [418, 344] on span "Create" at bounding box center [426, 342] width 22 height 7
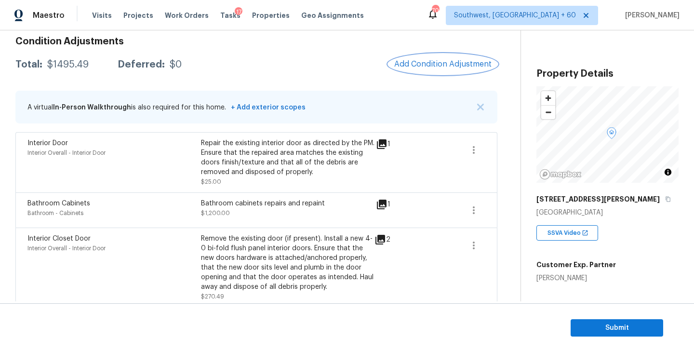
scroll to position [150, 0]
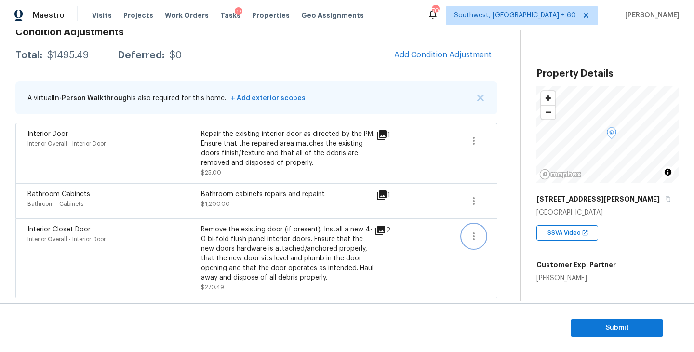
click at [471, 239] on icon "button" at bounding box center [474, 236] width 12 height 12
click at [498, 237] on div "Edit" at bounding box center [528, 234] width 75 height 10
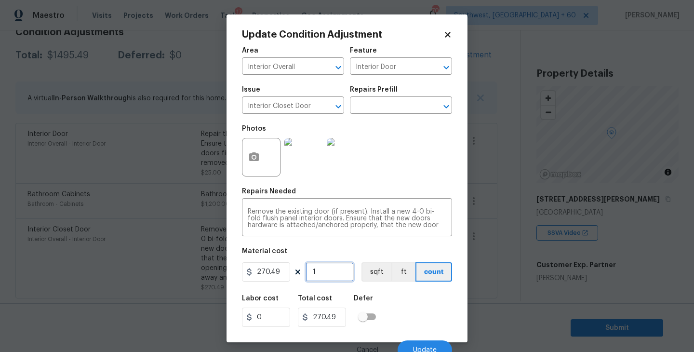
click at [333, 271] on input "1" at bounding box center [330, 271] width 48 height 19
type input "0"
type input "3"
type input "811.47"
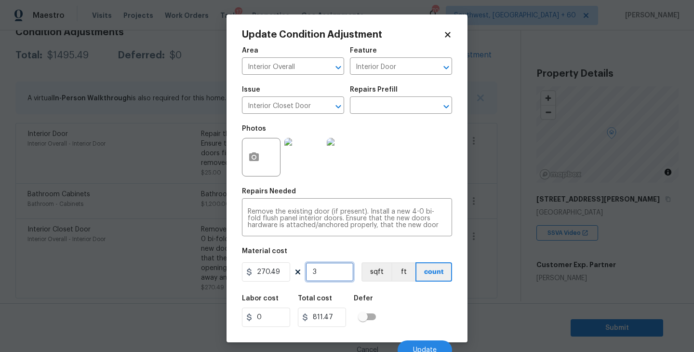
type input "3"
click at [245, 153] on button "button" at bounding box center [253, 157] width 23 height 38
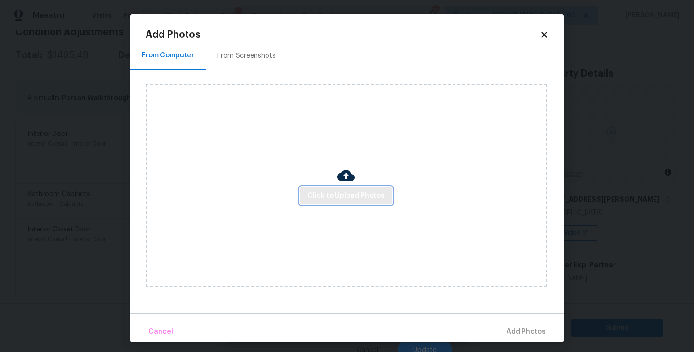
click at [337, 195] on span "Click to Upload Photos" at bounding box center [345, 196] width 77 height 12
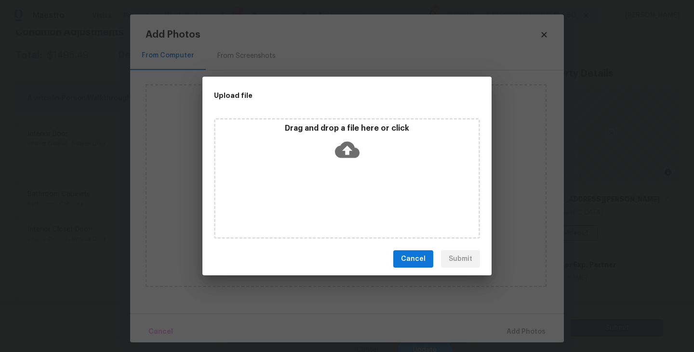
click at [353, 152] on icon at bounding box center [347, 150] width 25 height 16
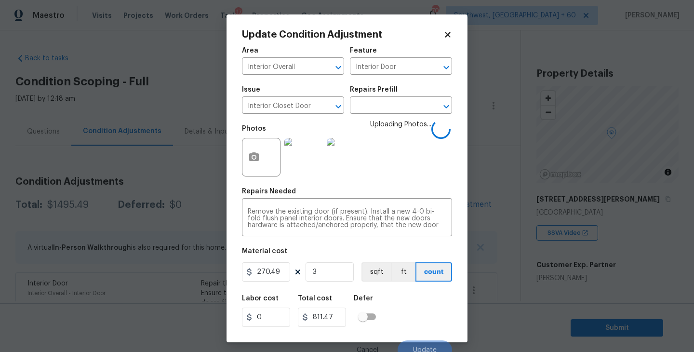
scroll to position [8, 0]
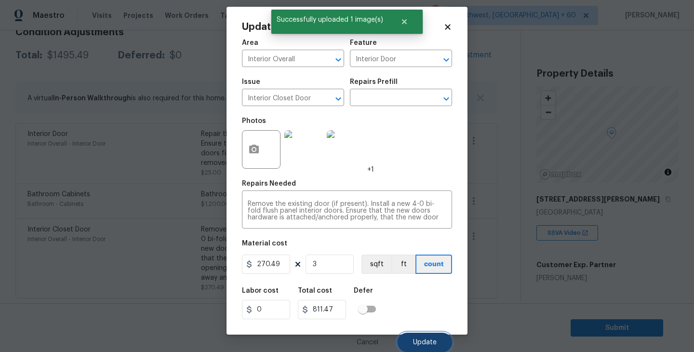
click at [421, 337] on button "Update" at bounding box center [425, 342] width 54 height 19
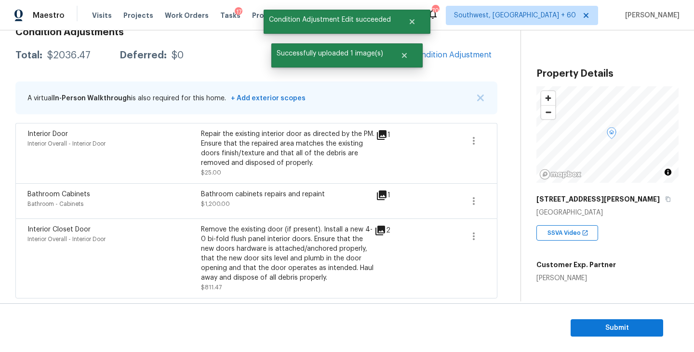
scroll to position [0, 0]
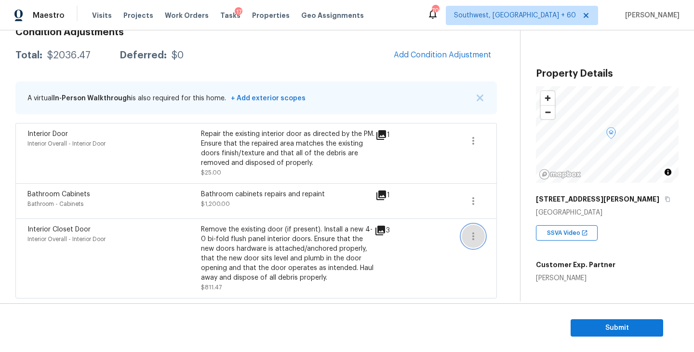
click at [477, 244] on button "button" at bounding box center [473, 236] width 23 height 23
click at [510, 236] on div "Edit" at bounding box center [528, 234] width 75 height 10
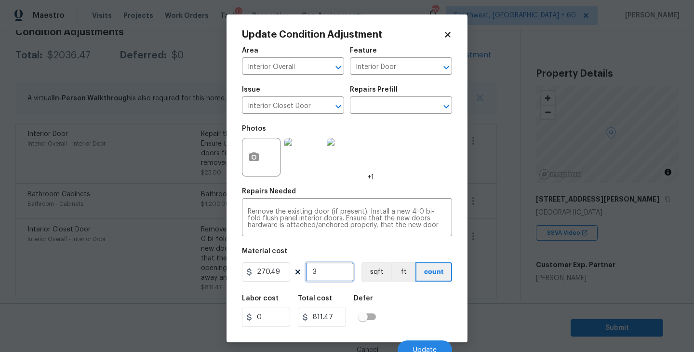
click at [322, 277] on input "3" at bounding box center [330, 271] width 48 height 19
type input "0"
type input "4"
type input "1081.96"
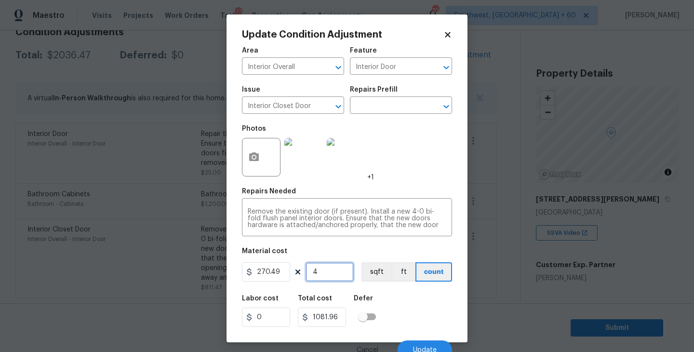
type input "4"
click at [257, 157] on icon "button" at bounding box center [254, 156] width 10 height 9
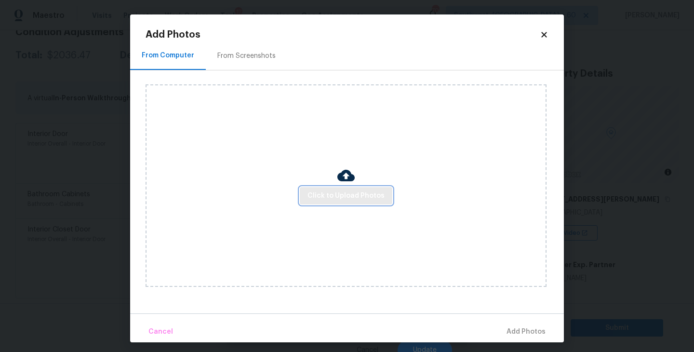
click at [341, 192] on span "Click to Upload Photos" at bounding box center [345, 196] width 77 height 12
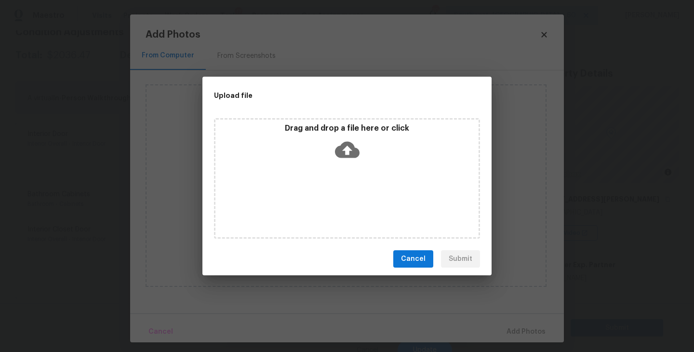
click at [343, 169] on div "Drag and drop a file here or click" at bounding box center [347, 178] width 266 height 120
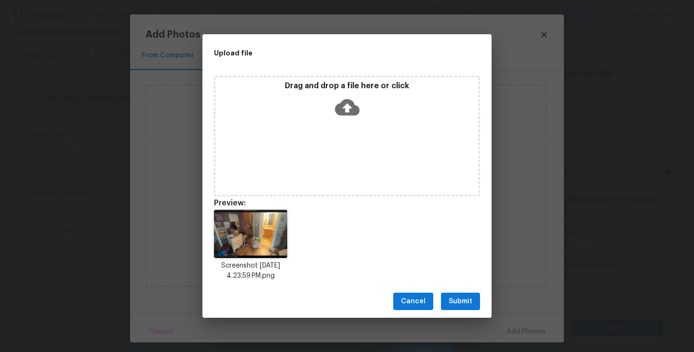
click at [463, 294] on button "Submit" at bounding box center [460, 302] width 39 height 18
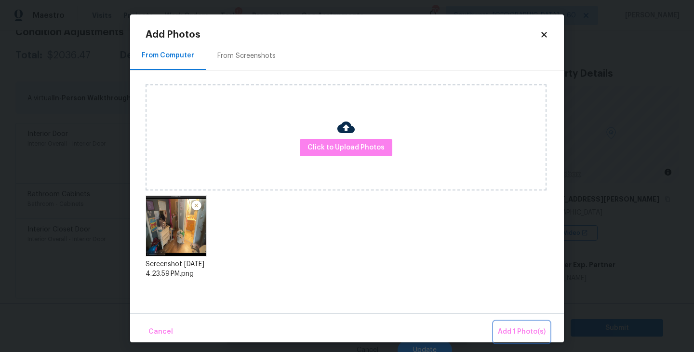
click at [518, 325] on button "Add 1 Photo(s)" at bounding box center [521, 331] width 55 height 21
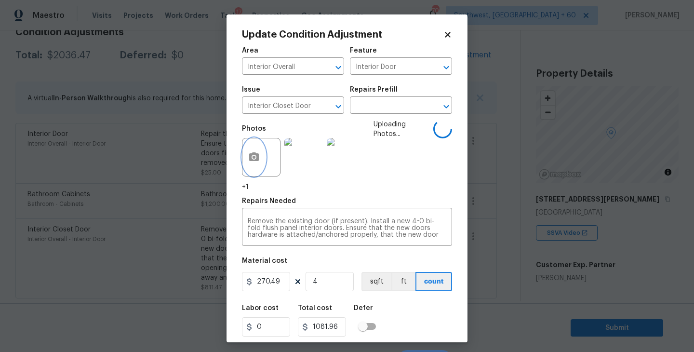
scroll to position [18, 0]
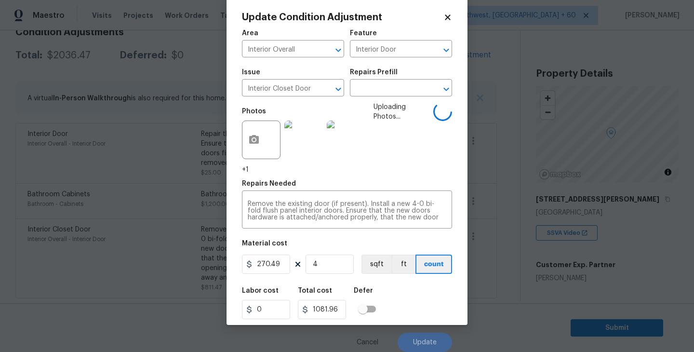
click at [418, 302] on div "Labor cost 0 Total cost 1081.96 Defer" at bounding box center [347, 302] width 210 height 43
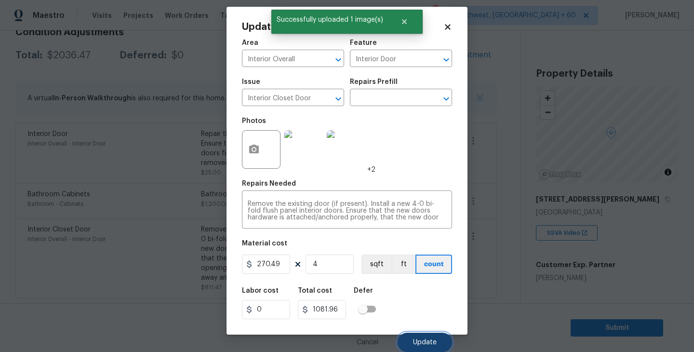
click at [427, 337] on button "Update" at bounding box center [425, 342] width 54 height 19
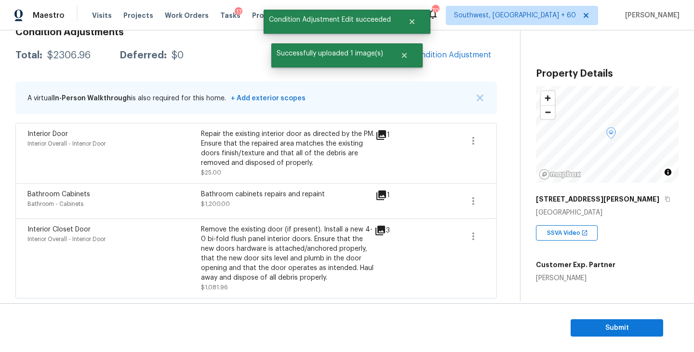
scroll to position [0, 0]
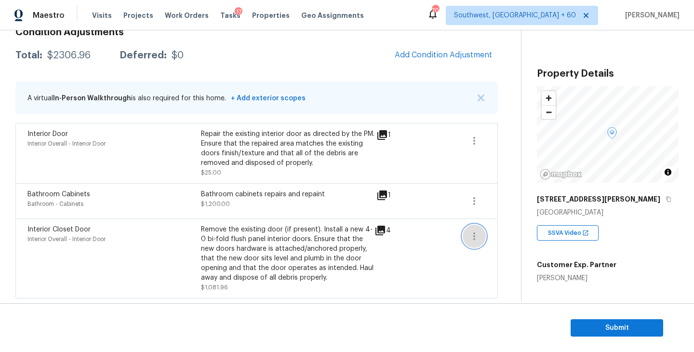
click at [470, 229] on button "button" at bounding box center [474, 236] width 23 height 23
click at [507, 237] on div "Edit" at bounding box center [528, 234] width 75 height 10
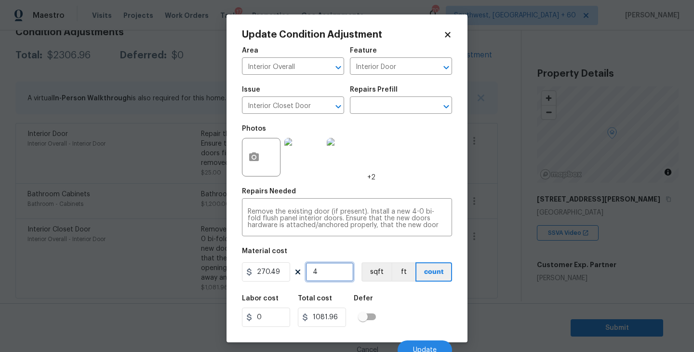
click at [329, 267] on input "4" at bounding box center [330, 271] width 48 height 19
type input "0"
type input "3"
type input "811.47"
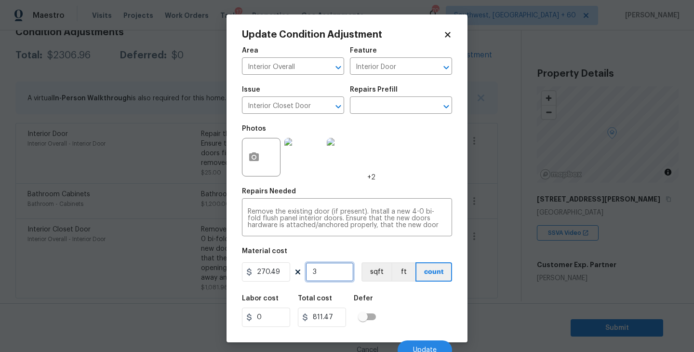
type input "3"
click at [426, 309] on div "Labor cost 0 Total cost 811.47 Defer" at bounding box center [347, 310] width 210 height 43
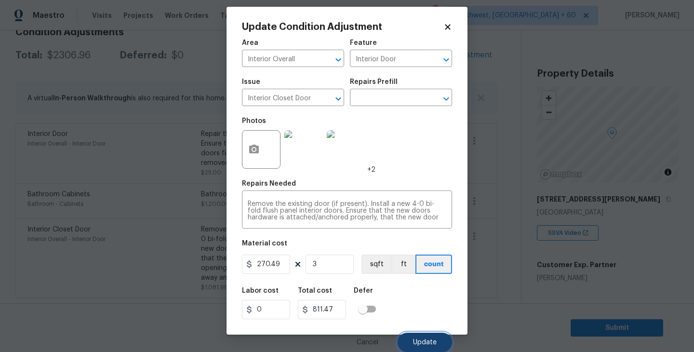
click at [421, 338] on button "Update" at bounding box center [425, 342] width 54 height 19
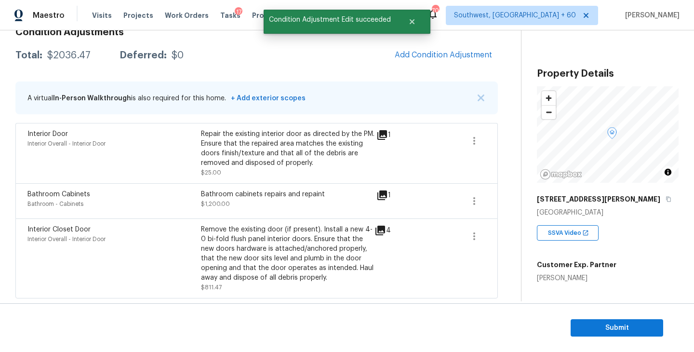
scroll to position [0, 0]
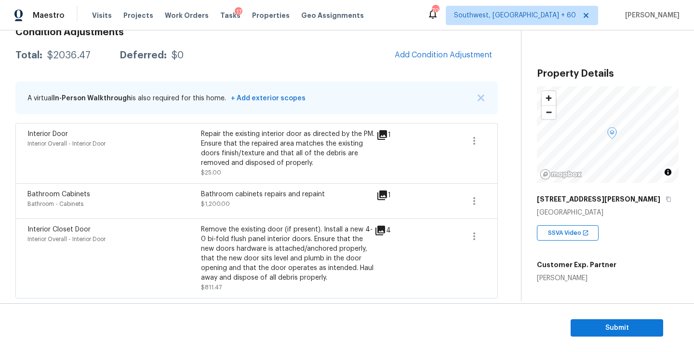
click at [445, 65] on span "Add Condition Adjustment" at bounding box center [443, 55] width 109 height 21
click at [404, 66] on div "Condition Adjustments Total: $2036.47 Deferred: $0 Add Condition Adjustment A v…" at bounding box center [256, 159] width 482 height 279
click at [426, 56] on span "Add Condition Adjustment" at bounding box center [443, 55] width 97 height 9
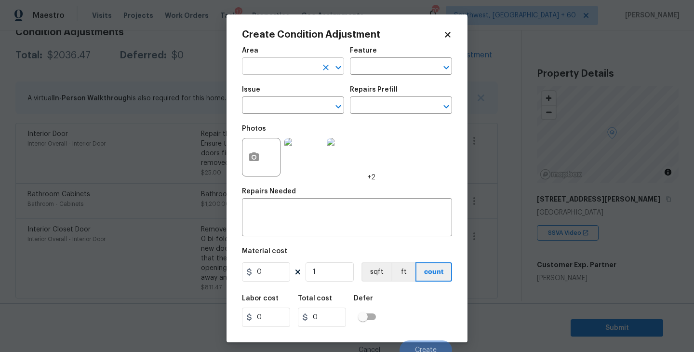
click at [287, 66] on input "text" at bounding box center [279, 67] width 75 height 15
type input "o"
click at [294, 103] on li "Interior Overall" at bounding box center [293, 105] width 102 height 16
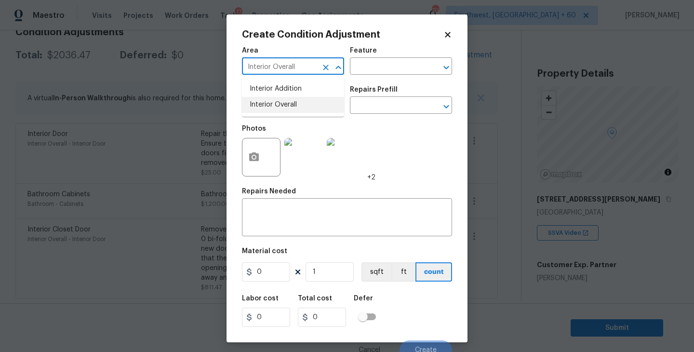
type input "Interior Overall"
click at [294, 103] on input "text" at bounding box center [279, 106] width 75 height 15
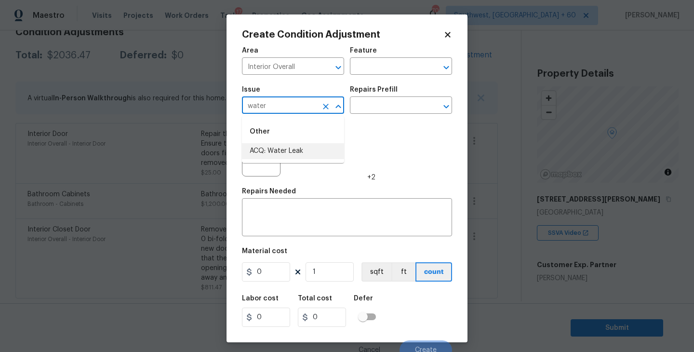
click at [304, 148] on li "ACQ: Water Leak" at bounding box center [293, 151] width 102 height 16
type input "ACQ: Water Leak"
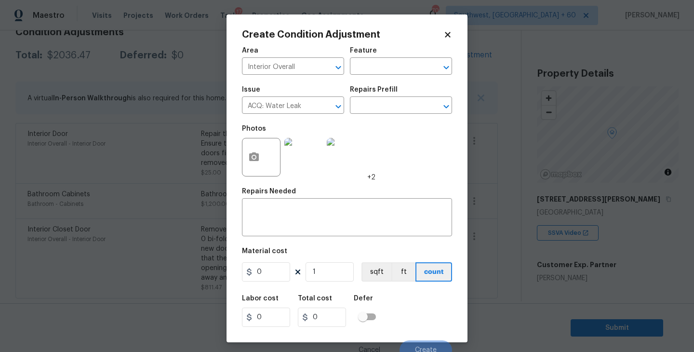
click at [384, 117] on div "Issue ACQ: Water Leak ​ Repairs Prefill ​" at bounding box center [347, 99] width 210 height 39
click at [400, 108] on input "text" at bounding box center [387, 106] width 75 height 15
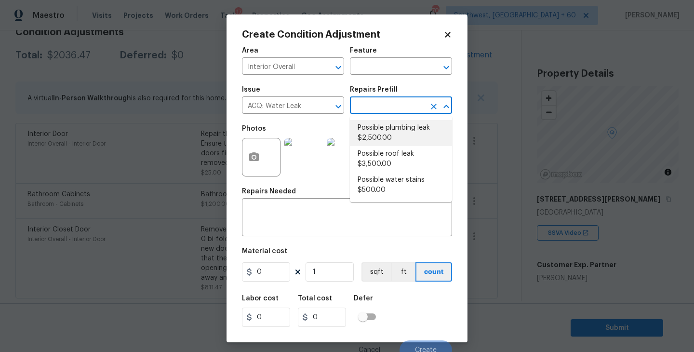
click at [401, 141] on li "Possible plumbing leak $2,500.00" at bounding box center [401, 133] width 102 height 26
type input "Acquisition"
type textarea "Acquisition Scope: Possible plumbing leak"
type input "2500"
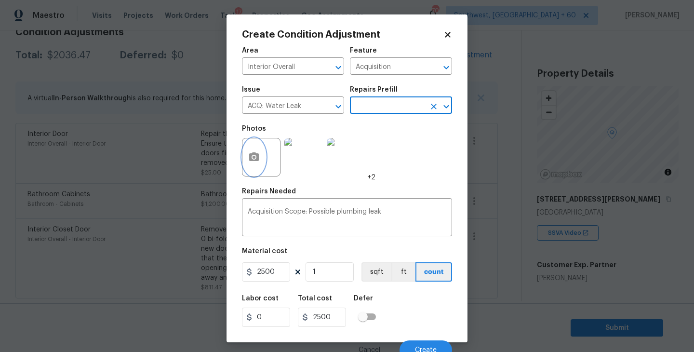
click at [264, 166] on button "button" at bounding box center [253, 157] width 23 height 38
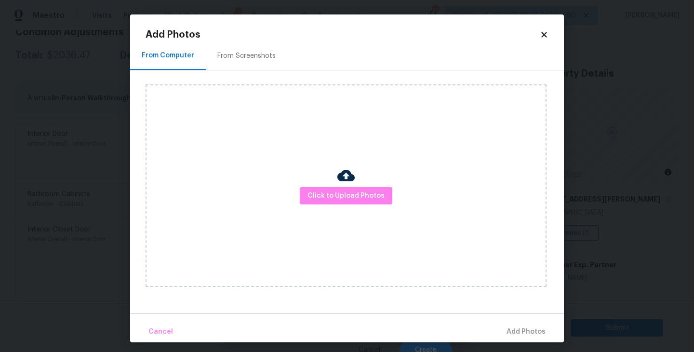
click at [324, 184] on div "Click to Upload Photos" at bounding box center [346, 185] width 401 height 202
click at [343, 201] on span "Click to Upload Photos" at bounding box center [345, 196] width 77 height 12
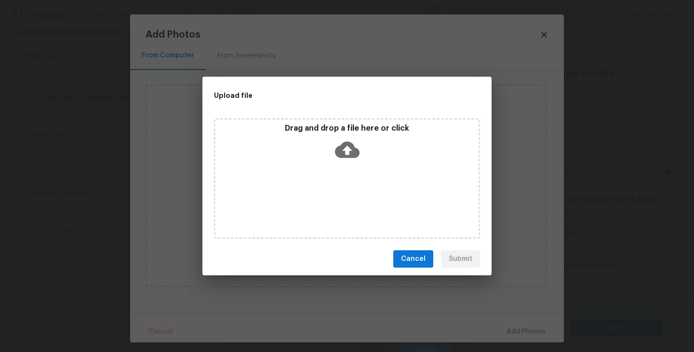
drag, startPoint x: 343, startPoint y: 201, endPoint x: 350, endPoint y: 170, distance: 32.1
click at [350, 170] on div "Drag and drop a file here or click" at bounding box center [347, 178] width 266 height 120
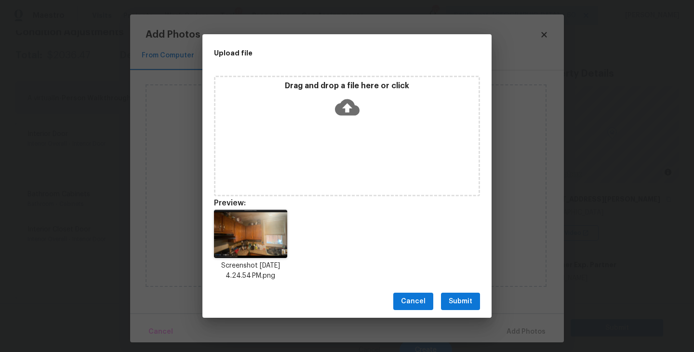
click at [457, 298] on span "Submit" at bounding box center [461, 301] width 24 height 12
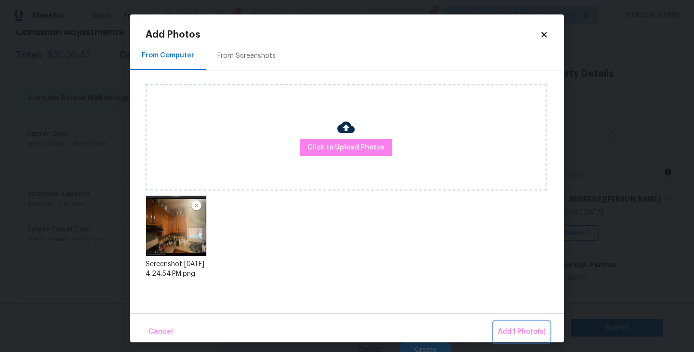
click at [511, 336] on span "Add 1 Photo(s)" at bounding box center [522, 332] width 48 height 12
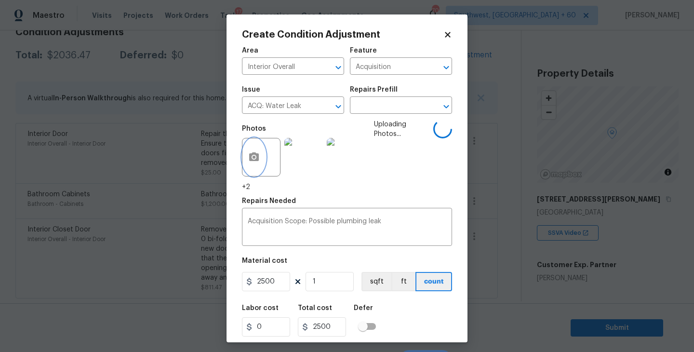
scroll to position [18, 0]
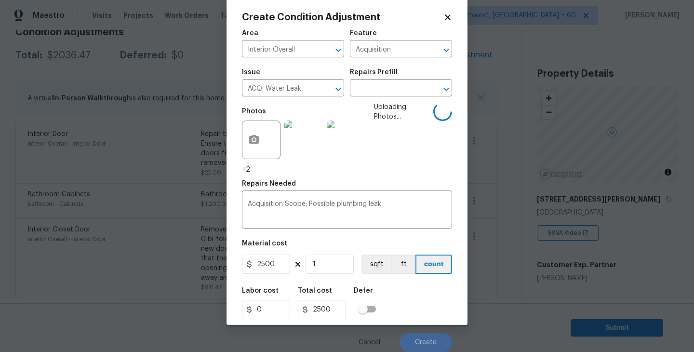
click at [421, 297] on div "Labor cost 0 Total cost 2500 Defer" at bounding box center [347, 302] width 210 height 43
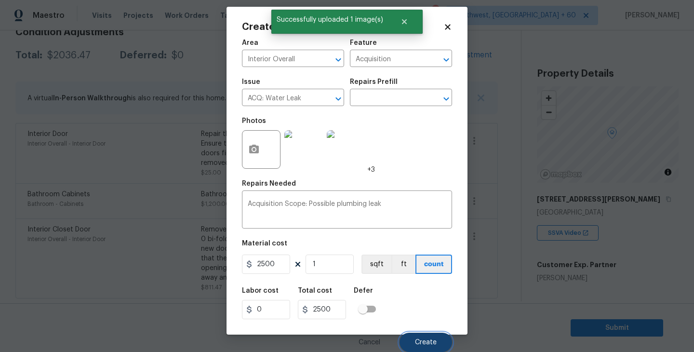
click at [425, 337] on button "Create" at bounding box center [426, 342] width 53 height 19
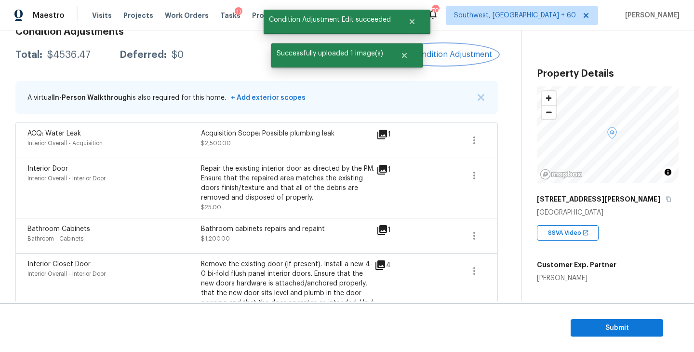
scroll to position [95, 0]
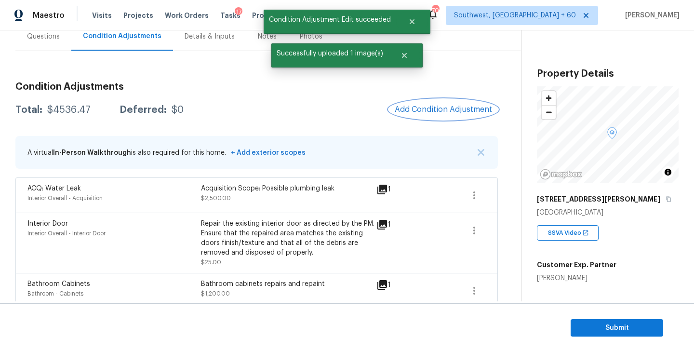
click at [446, 107] on span "Add Condition Adjustment" at bounding box center [443, 109] width 97 height 9
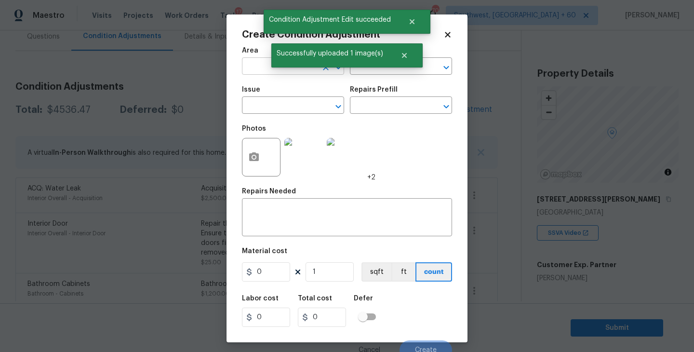
click at [261, 73] on input "text" at bounding box center [279, 67] width 75 height 15
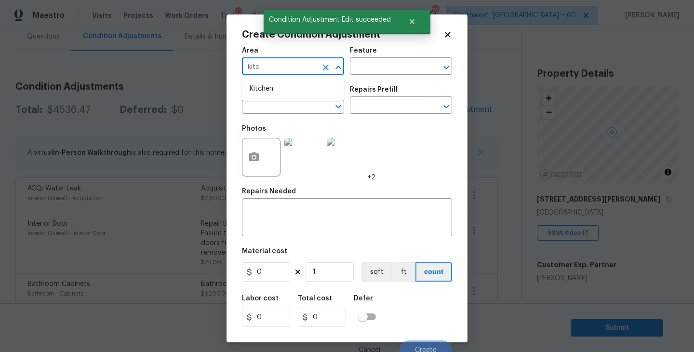
type input "kitch"
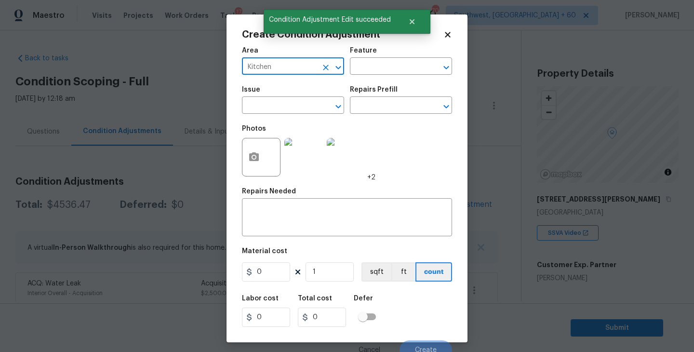
type input "Kitchen"
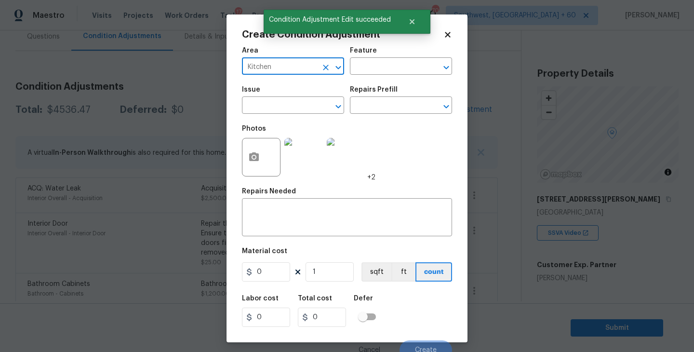
click at [401, 56] on div "Feature" at bounding box center [401, 53] width 102 height 13
click at [386, 72] on input "text" at bounding box center [387, 67] width 75 height 15
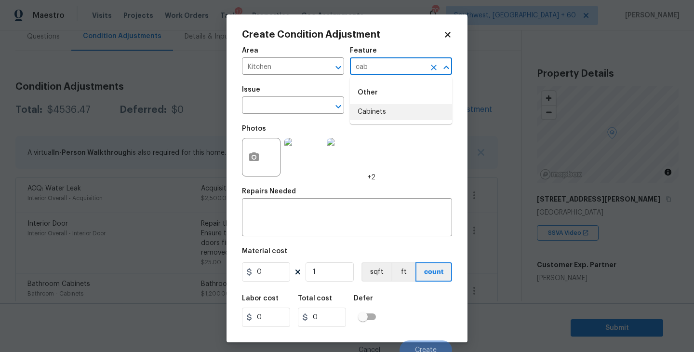
click at [383, 109] on li "Cabinets" at bounding box center [401, 112] width 102 height 16
type input "Cabinets"
click at [299, 94] on div "Issue" at bounding box center [293, 92] width 102 height 13
click at [276, 106] on input "text" at bounding box center [279, 106] width 75 height 15
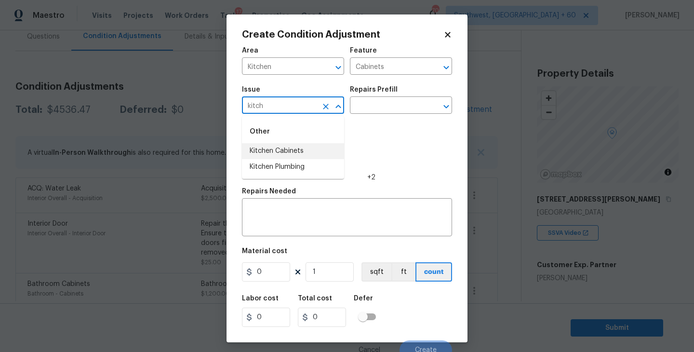
click at [281, 152] on li "Kitchen Cabinets" at bounding box center [293, 151] width 102 height 16
type input "Kitchen Cabinets"
click at [357, 110] on input "text" at bounding box center [387, 106] width 75 height 15
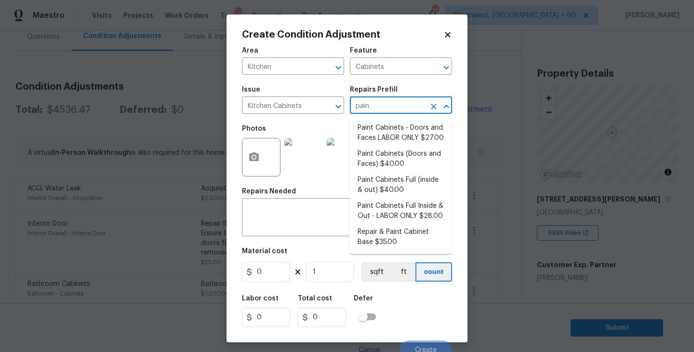
type input "paint"
click at [387, 193] on li "Paint Cabinets Full (inside & out) $40.00" at bounding box center [401, 185] width 102 height 26
type input "40"
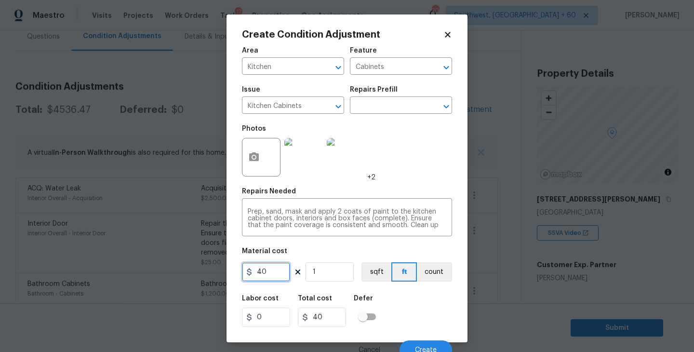
drag, startPoint x: 272, startPoint y: 269, endPoint x: 200, endPoint y: 269, distance: 71.8
click at [200, 269] on div "Create Condition Adjustment Area Kitchen ​ Feature Cabinets ​ Issue Kitchen Cab…" at bounding box center [347, 176] width 694 height 352
type input "1200"
click at [431, 266] on button "count" at bounding box center [434, 271] width 35 height 19
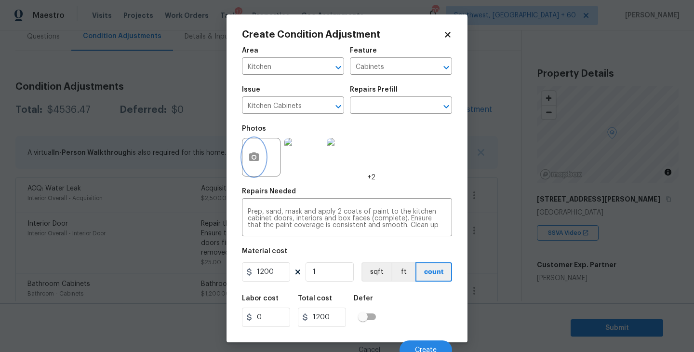
click at [257, 148] on button "button" at bounding box center [253, 157] width 23 height 38
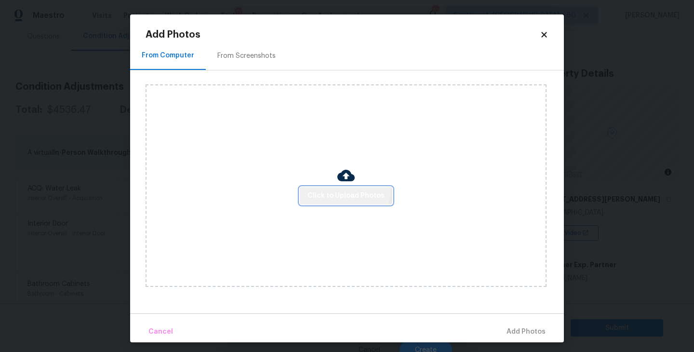
click at [320, 187] on button "Click to Upload Photos" at bounding box center [346, 196] width 93 height 18
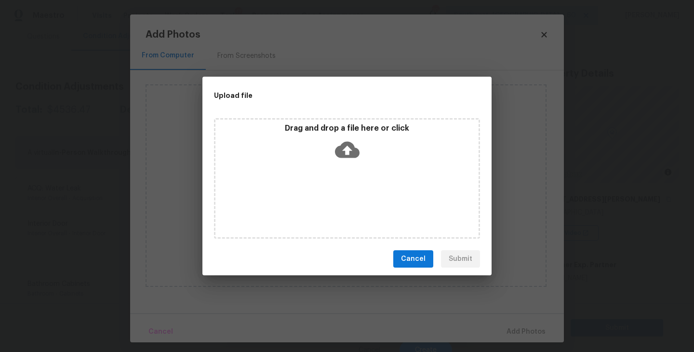
click at [358, 165] on div "Drag and drop a file here or click" at bounding box center [347, 178] width 266 height 120
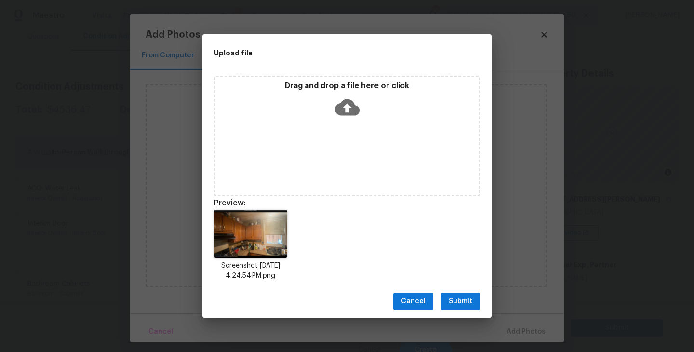
click at [465, 301] on span "Submit" at bounding box center [461, 301] width 24 height 12
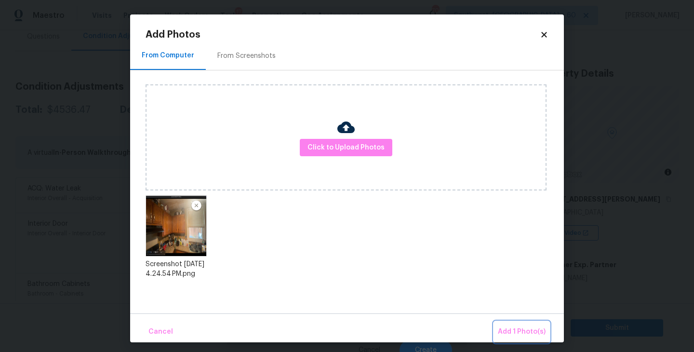
click at [513, 333] on span "Add 1 Photo(s)" at bounding box center [522, 332] width 48 height 12
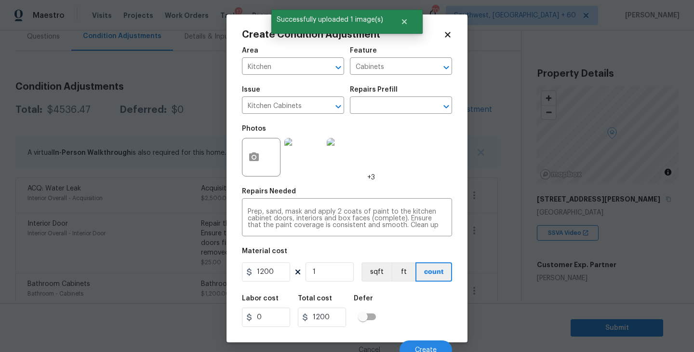
click at [432, 302] on div "Labor cost 0 Total cost 1200 Defer" at bounding box center [347, 310] width 210 height 43
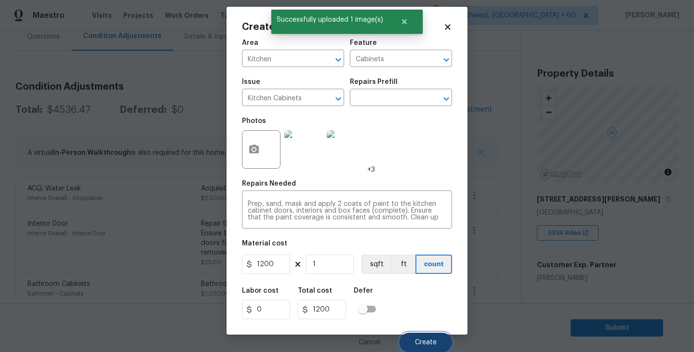
click at [428, 338] on button "Create" at bounding box center [426, 342] width 53 height 19
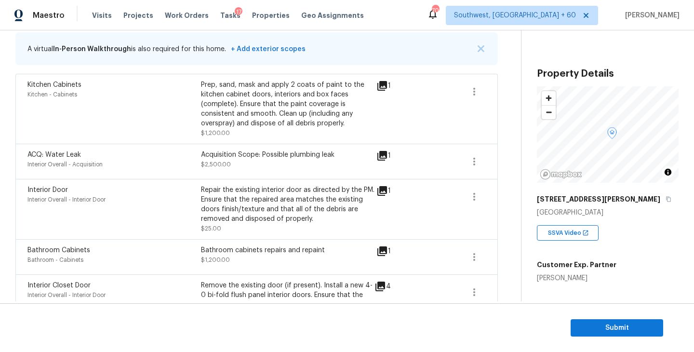
scroll to position [106, 0]
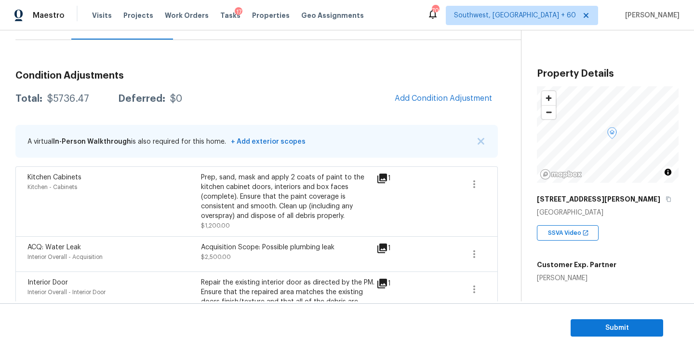
click at [419, 109] on span "Add Condition Adjustment" at bounding box center [443, 98] width 109 height 21
click at [428, 95] on span "Add Condition Adjustment" at bounding box center [443, 98] width 97 height 9
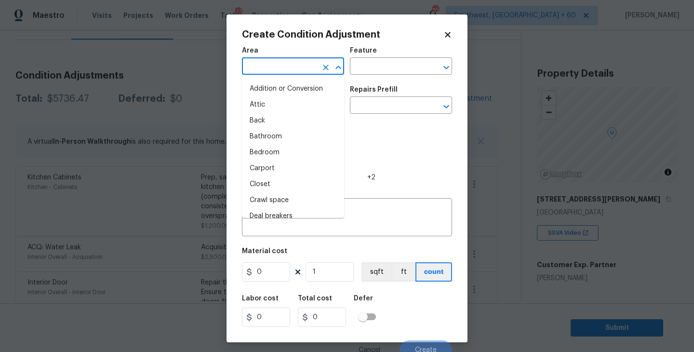
click at [246, 61] on input "text" at bounding box center [279, 67] width 75 height 15
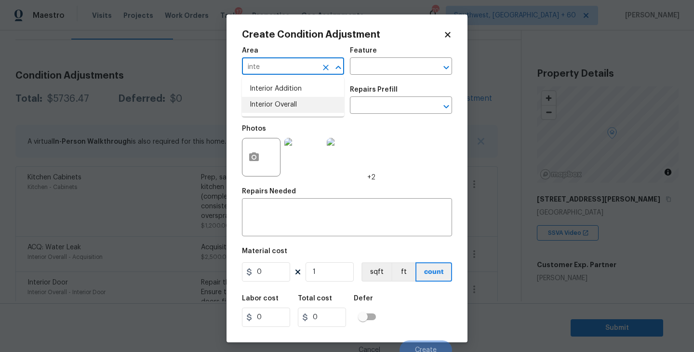
click at [282, 112] on li "Interior Overall" at bounding box center [293, 105] width 102 height 16
type input "Interior Overall"
click at [403, 76] on div "Area Interior Overall ​ Feature ​" at bounding box center [347, 60] width 210 height 39
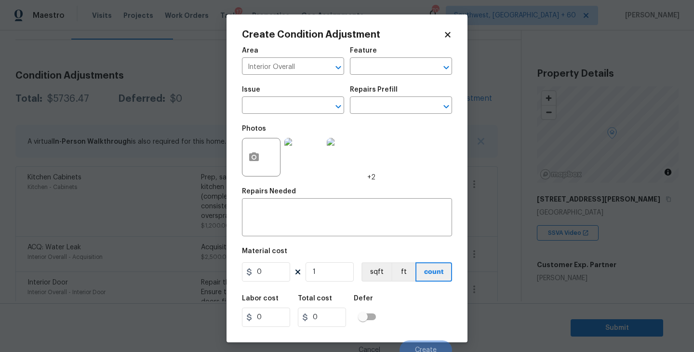
click at [400, 56] on div "Feature" at bounding box center [401, 53] width 102 height 13
click at [406, 68] on input "text" at bounding box center [387, 67] width 75 height 15
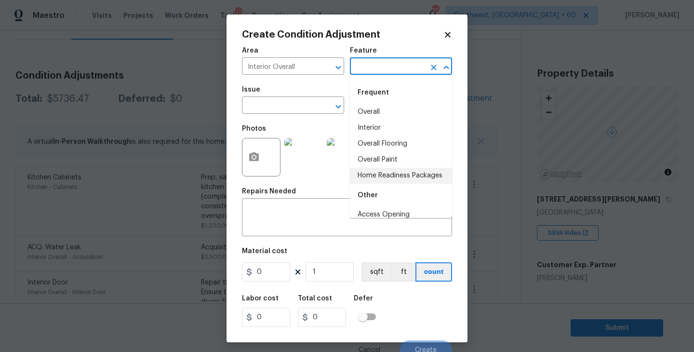
click at [402, 161] on li "Overall Paint" at bounding box center [401, 160] width 102 height 16
type input "Overall Paint"
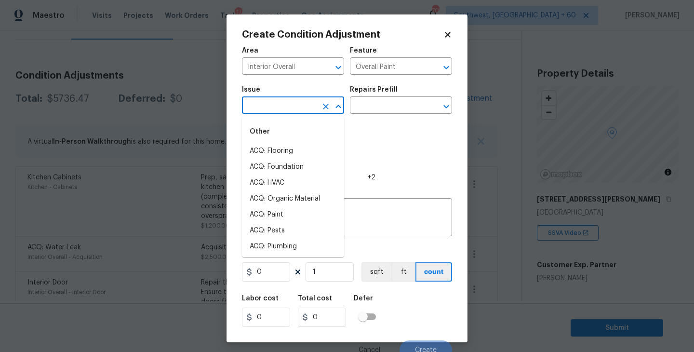
click at [295, 106] on input "text" at bounding box center [279, 106] width 75 height 15
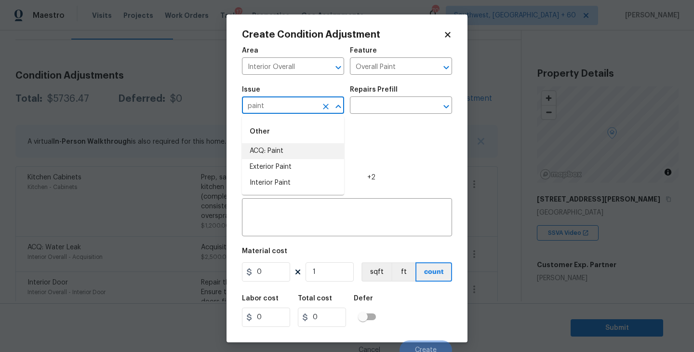
click at [314, 152] on li "ACQ: Paint" at bounding box center [293, 151] width 102 height 16
type input "ACQ: Paint"
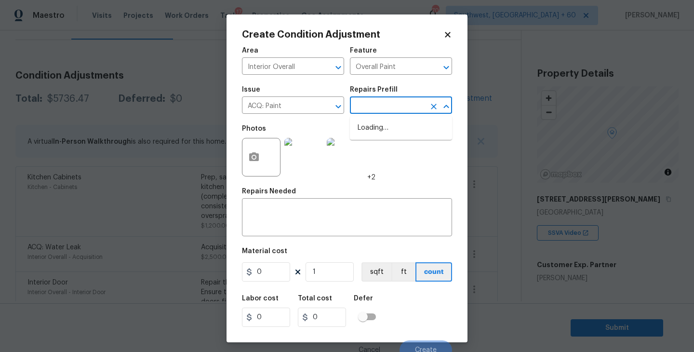
click at [386, 104] on input "text" at bounding box center [387, 106] width 75 height 15
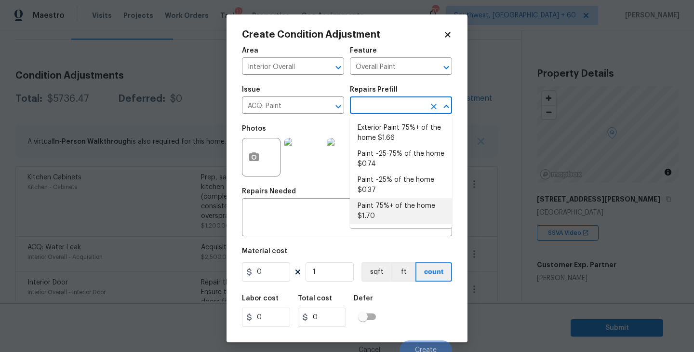
click at [393, 208] on li "Paint 75%+ of the home $1.70" at bounding box center [401, 211] width 102 height 26
type input "Acquisition"
type textarea "Acquisition Scope: 75%+ of the home will likely require interior paint"
type input "1.7"
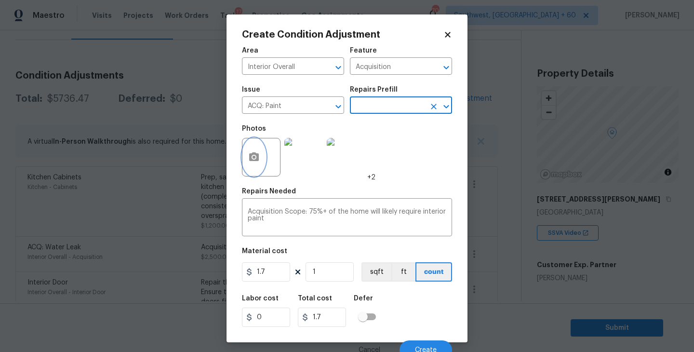
click at [251, 164] on button "button" at bounding box center [253, 157] width 23 height 38
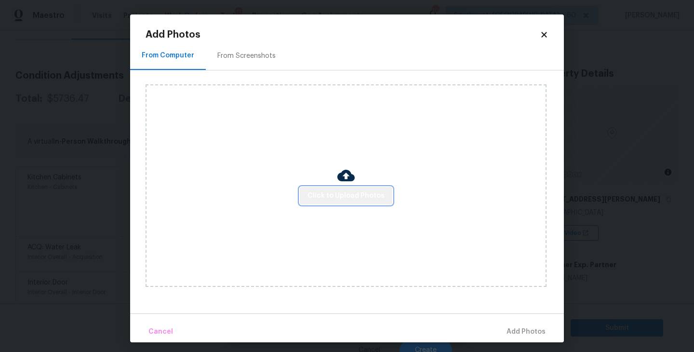
click at [360, 202] on button "Click to Upload Photos" at bounding box center [346, 196] width 93 height 18
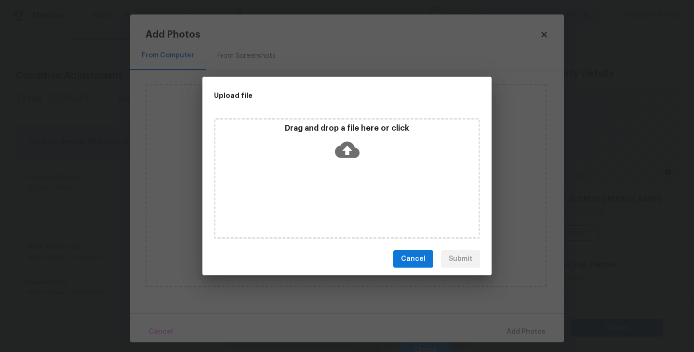
click at [360, 194] on div "Drag and drop a file here or click" at bounding box center [347, 178] width 266 height 120
